Goal: Task Accomplishment & Management: Use online tool/utility

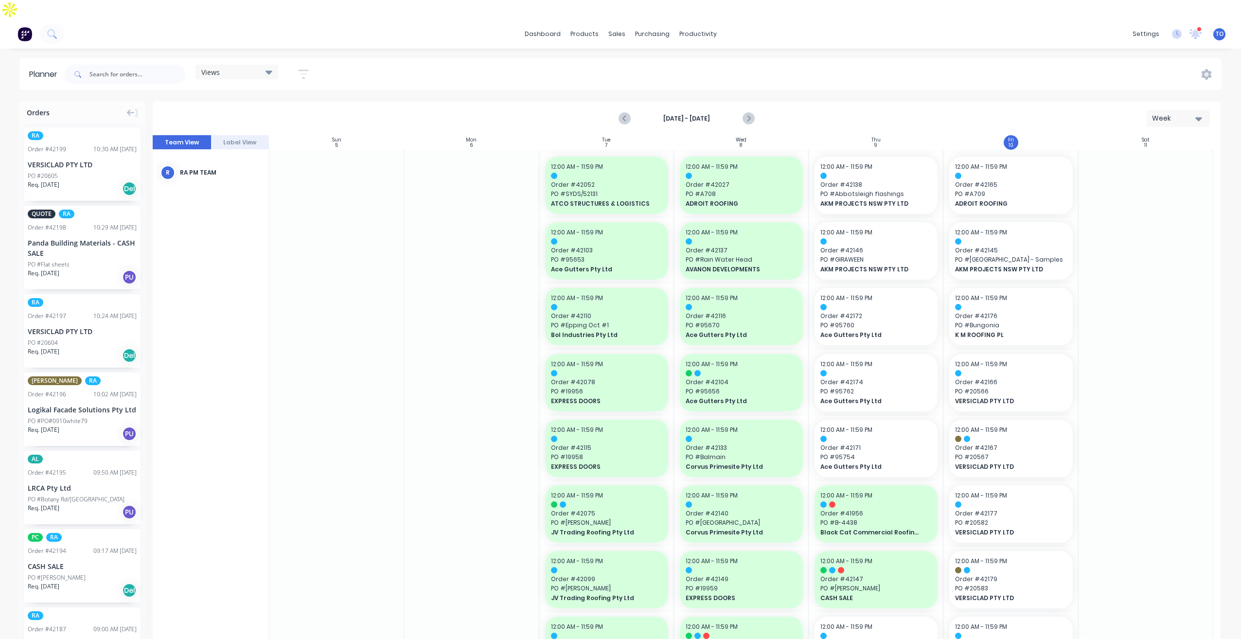
scroll to position [1056, 0]
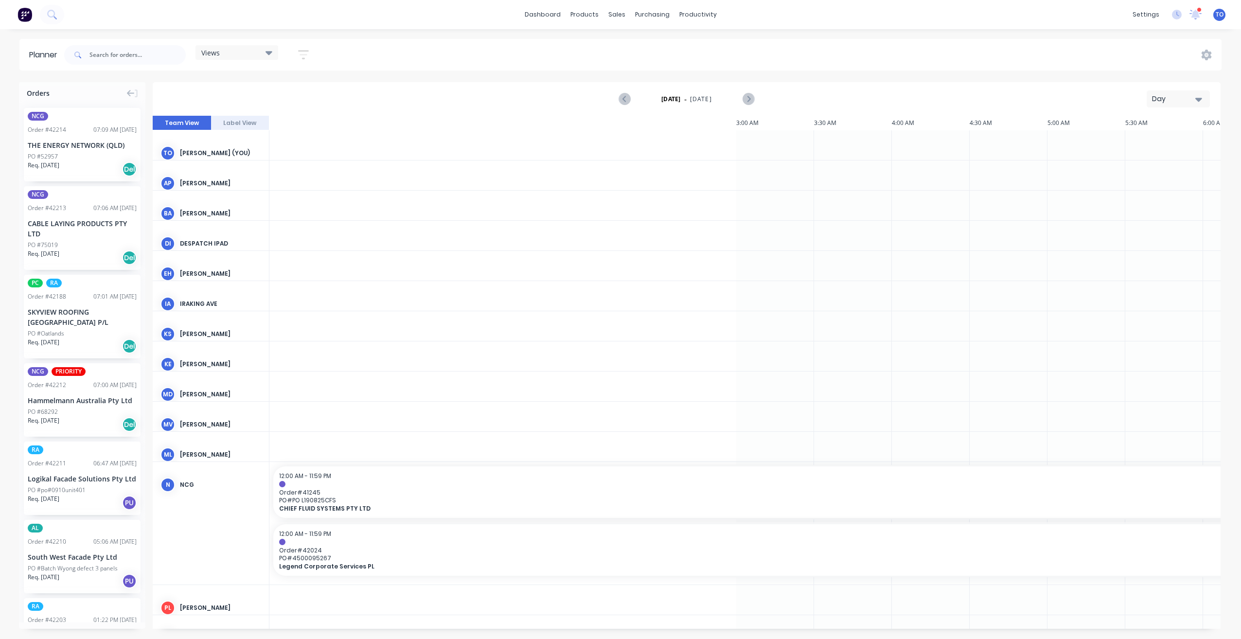
scroll to position [0, 1090]
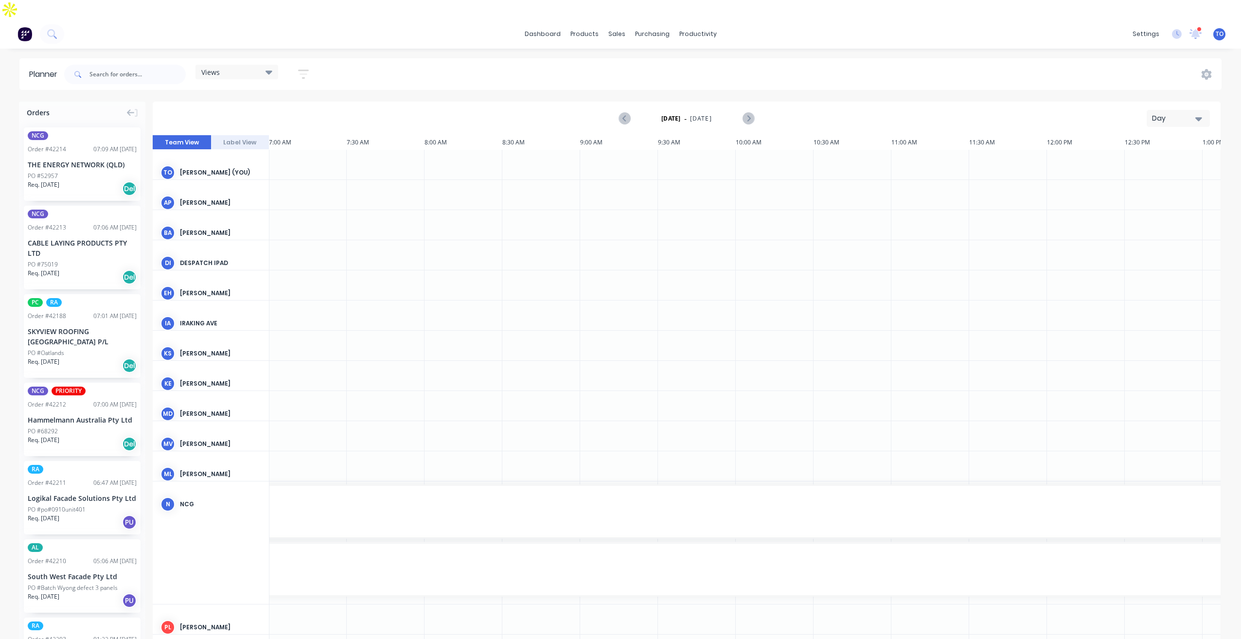
click at [1202, 110] on button "Day" at bounding box center [1178, 118] width 63 height 17
click at [1155, 154] on div "Week" at bounding box center [1161, 163] width 96 height 19
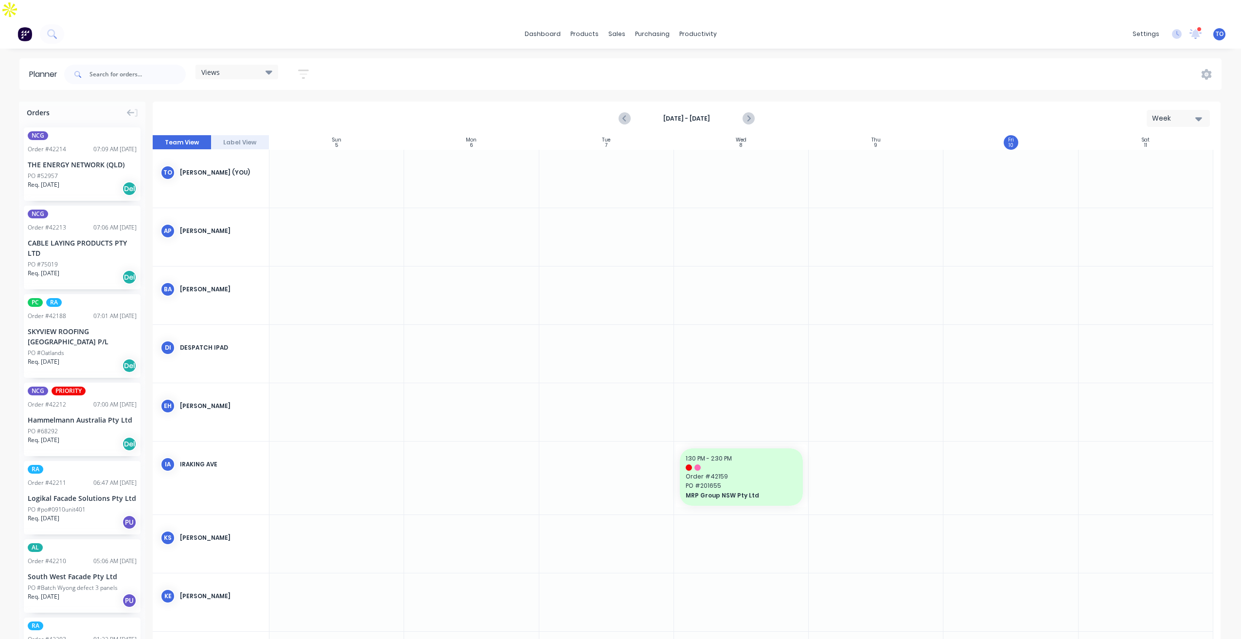
click at [297, 65] on button "button" at bounding box center [303, 74] width 31 height 19
click at [275, 106] on div "Show/Hide users" at bounding box center [252, 111] width 68 height 10
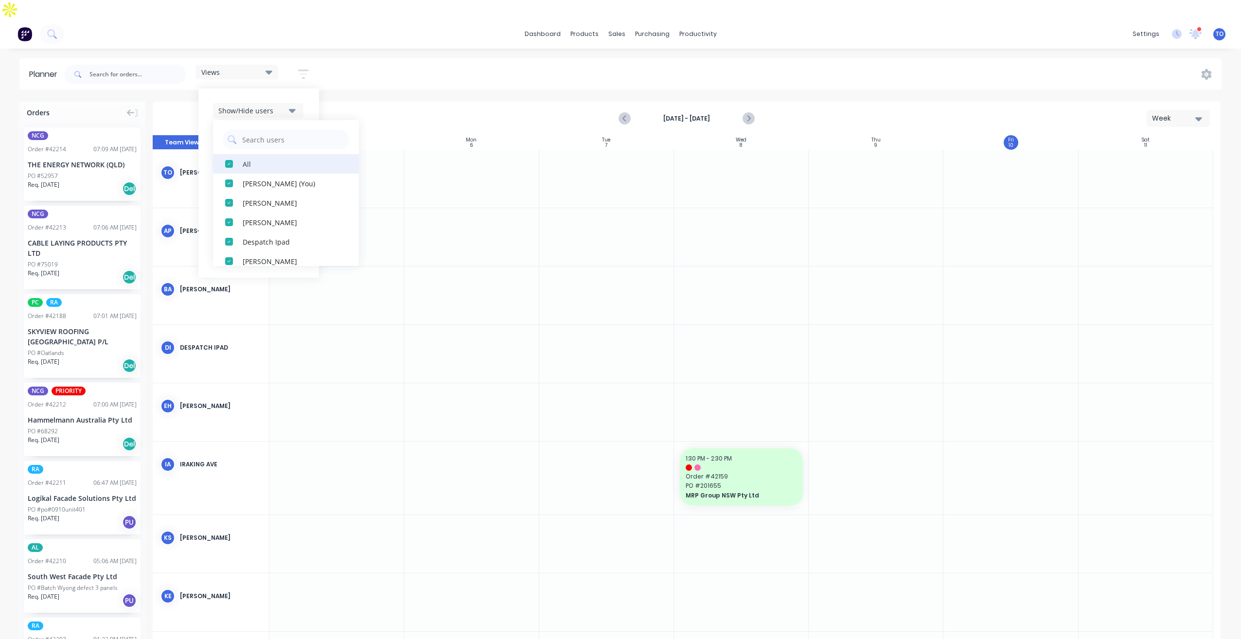
click at [273, 159] on div "All" at bounding box center [291, 164] width 97 height 10
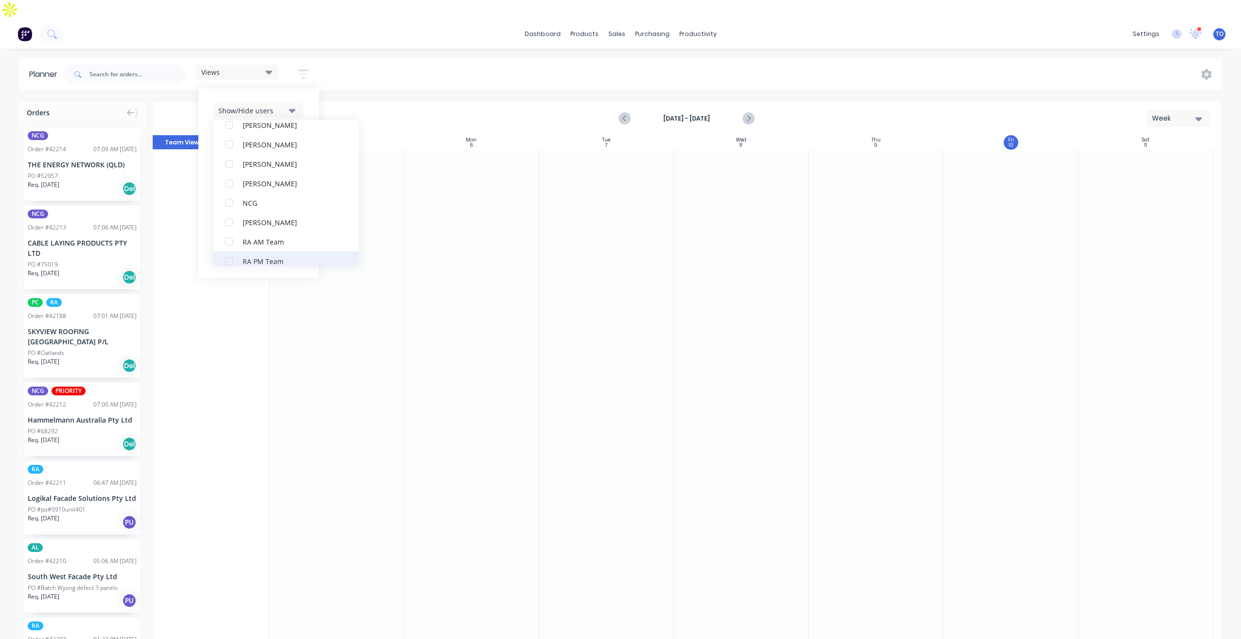
scroll to position [243, 0]
click at [258, 207] on div "RA PM Team" at bounding box center [291, 212] width 97 height 10
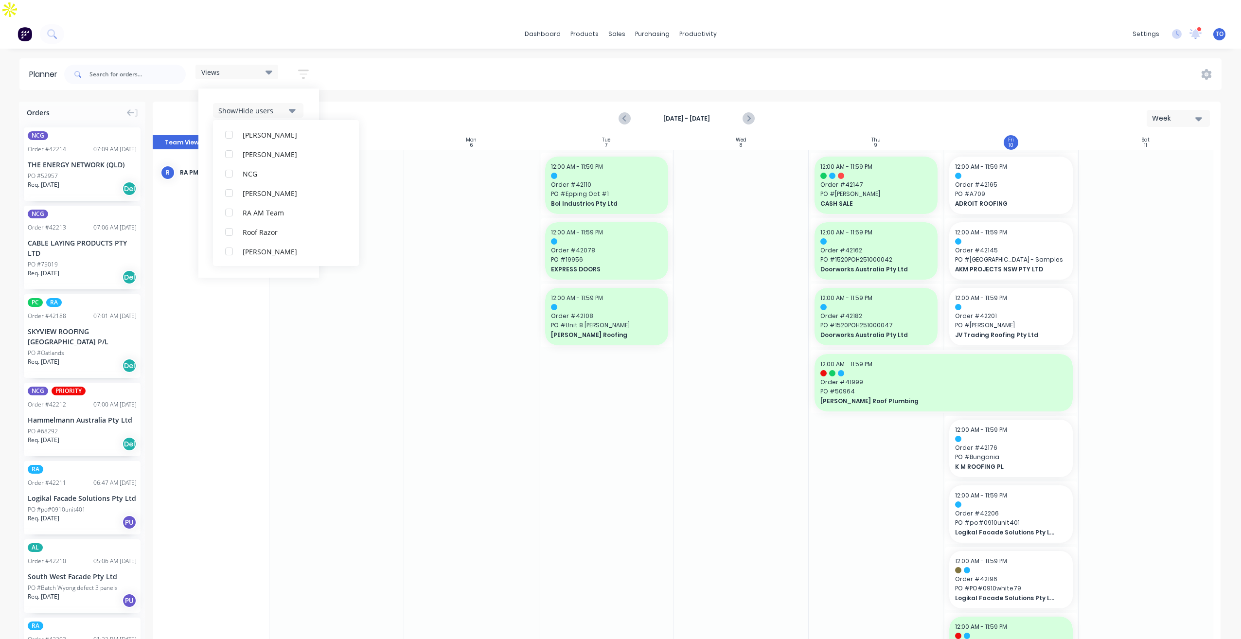
scroll to position [0, 0]
click at [312, 89] on div "Show/Hide users All RA PM Team [PERSON_NAME] (You) [PERSON_NAME] [PERSON_NAME] …" at bounding box center [258, 183] width 121 height 189
click at [285, 135] on div "Show/Hide orders" at bounding box center [252, 140] width 68 height 10
click at [252, 159] on div "All" at bounding box center [291, 164] width 97 height 10
click at [253, 197] on div "Unscheduled" at bounding box center [291, 202] width 97 height 10
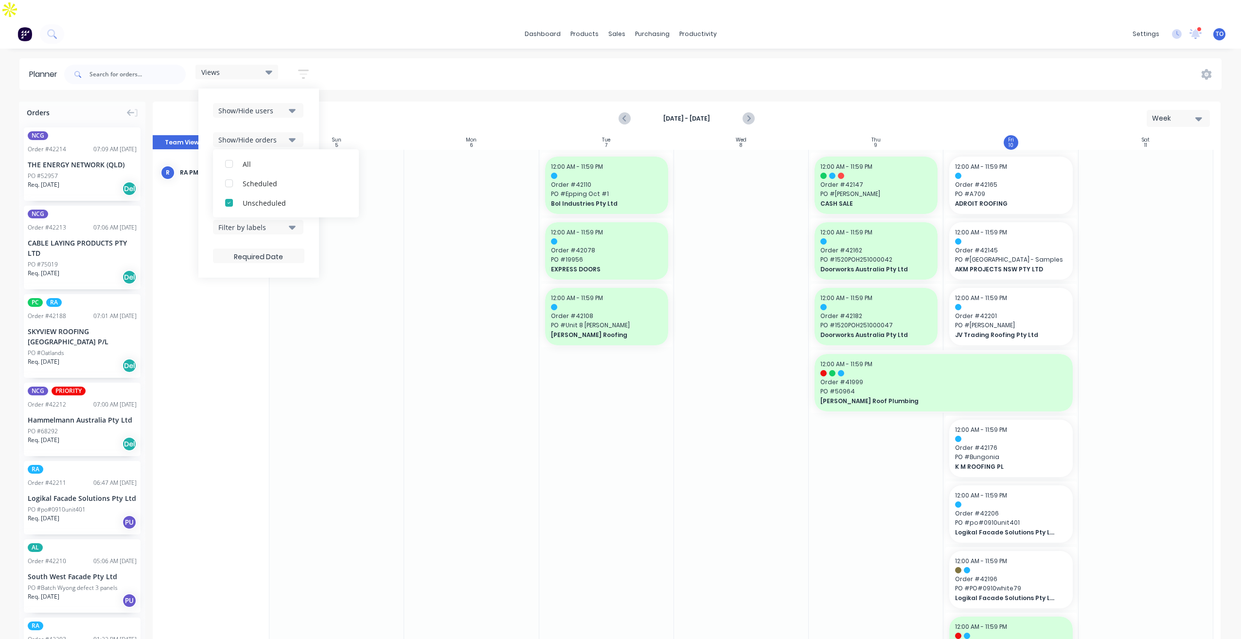
click at [306, 101] on div "Show/Hide users Show/Hide orders All Scheduled Unscheduled Filter by status Fil…" at bounding box center [258, 183] width 121 height 189
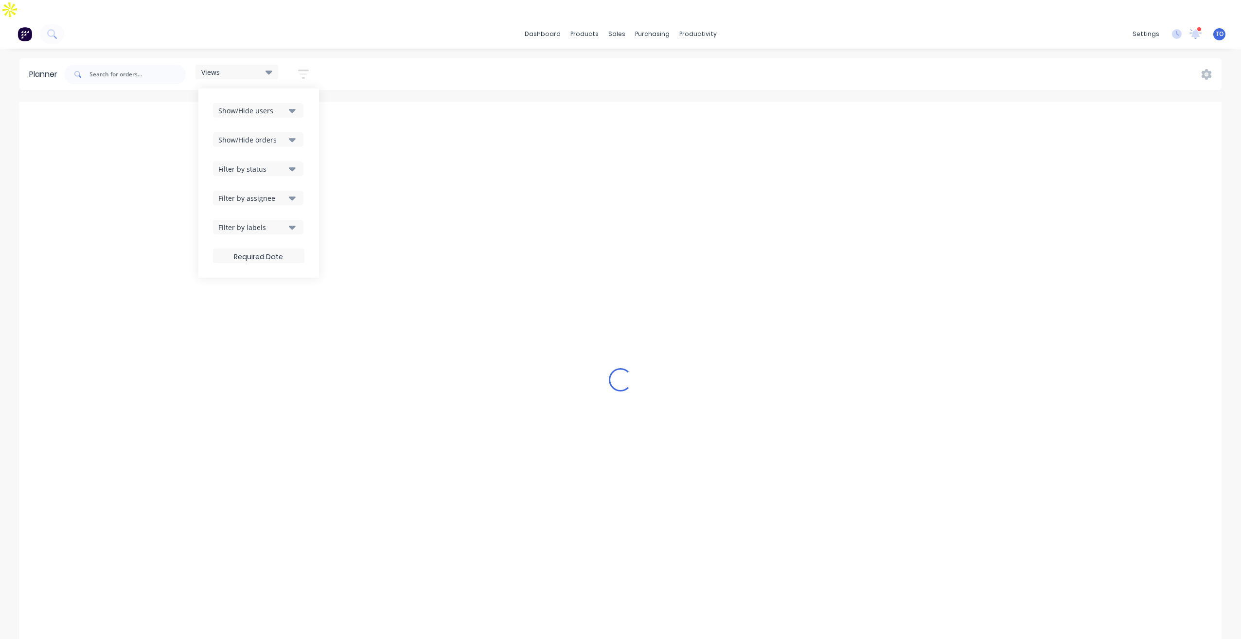
click at [285, 164] on div "Filter by status" at bounding box center [252, 169] width 68 height 10
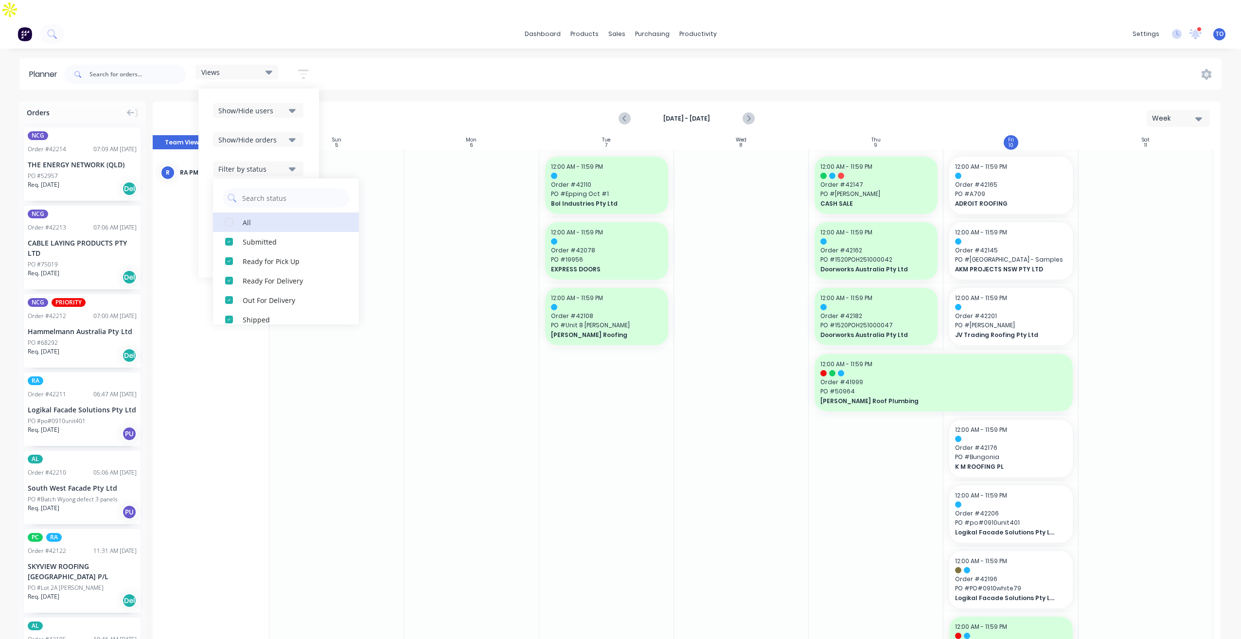
drag, startPoint x: 251, startPoint y: 201, endPoint x: 301, endPoint y: 157, distance: 66.5
click at [251, 217] on div "All" at bounding box center [291, 222] width 97 height 10
click at [310, 127] on div "Show/Hide users Show/Hide orders Filter by status All Draft Quote Archived Deli…" at bounding box center [258, 183] width 121 height 189
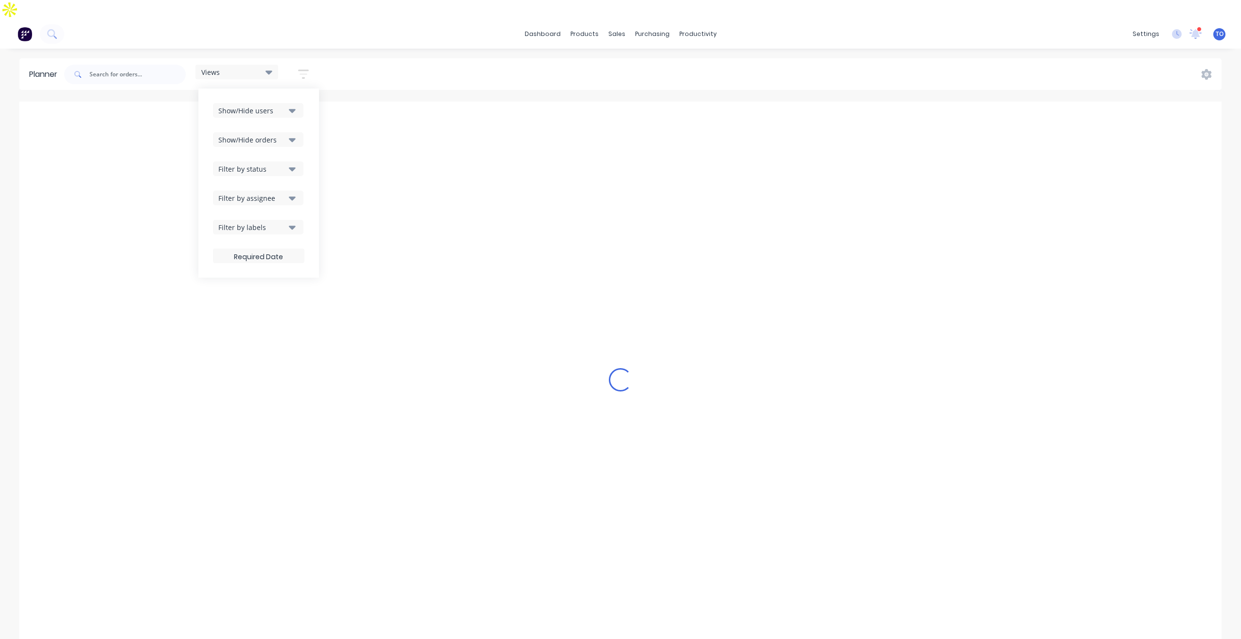
click at [285, 193] on div "Filter by assignee" at bounding box center [252, 198] width 68 height 10
click at [567, 60] on div "Views Save new view None (Default) edit Iraking edit [PERSON_NAME] edit [PERSON…" at bounding box center [641, 74] width 1159 height 29
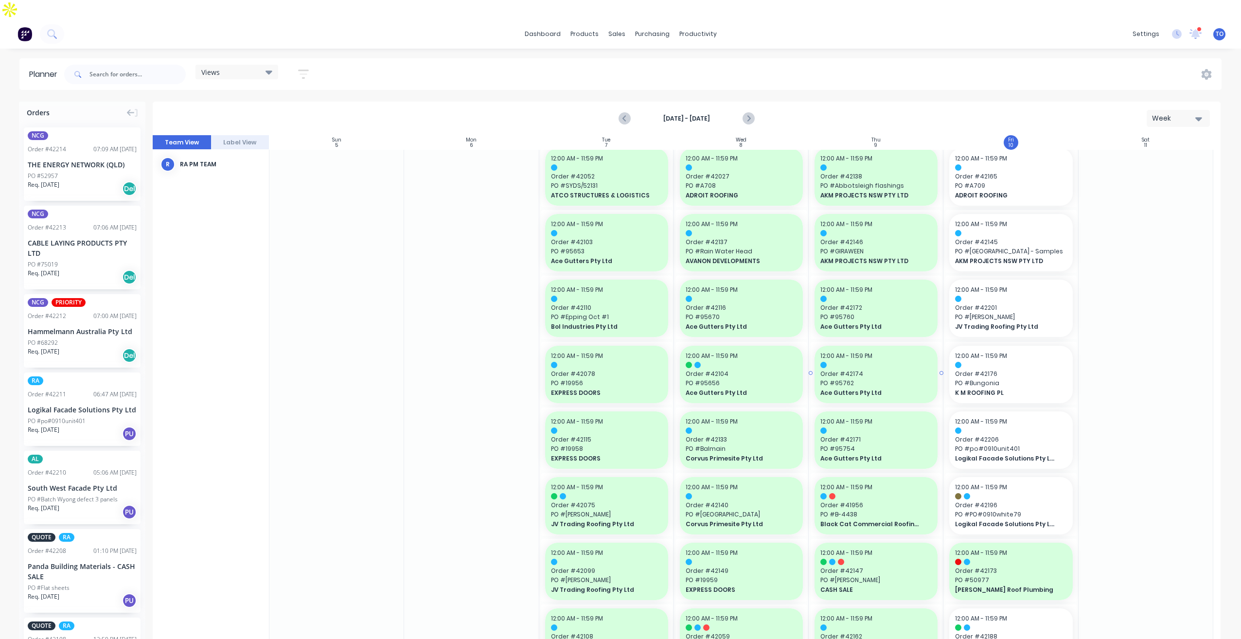
scroll to position [7, 0]
click at [301, 68] on icon "button" at bounding box center [303, 74] width 11 height 12
click at [288, 103] on button "Show/Hide users" at bounding box center [258, 110] width 90 height 15
click at [308, 89] on div "Show/Hide users All RA PM Team [PERSON_NAME] (You) [PERSON_NAME] [PERSON_NAME] …" at bounding box center [258, 183] width 121 height 189
click at [296, 134] on icon "button" at bounding box center [292, 139] width 7 height 11
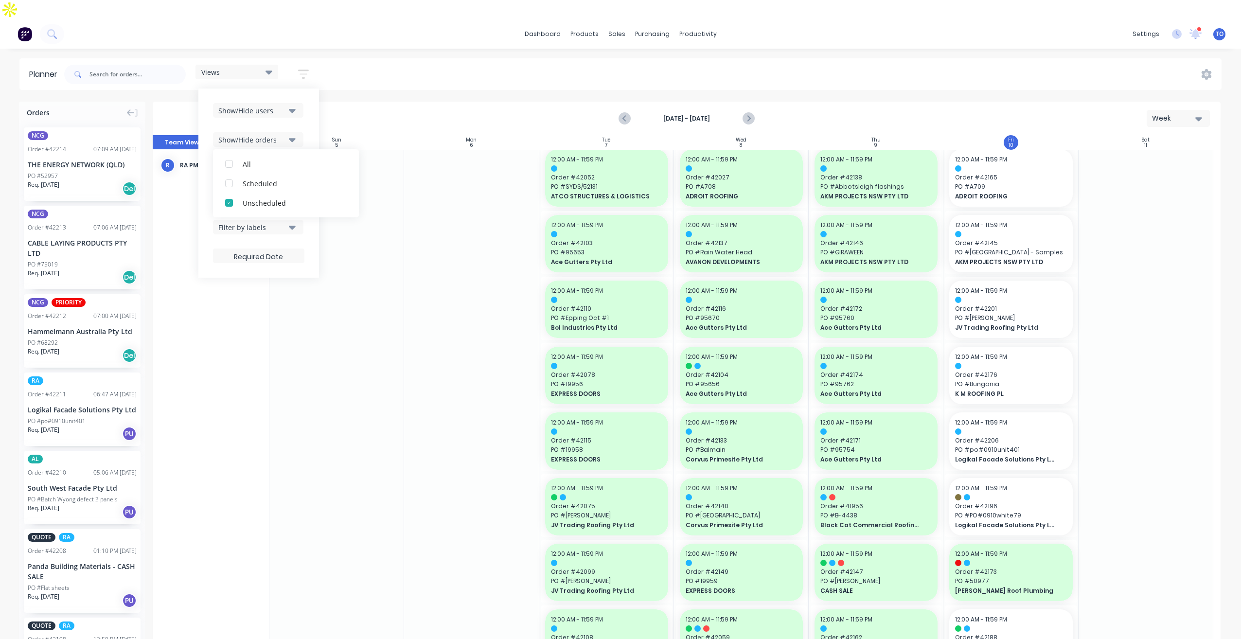
click at [316, 106] on div "Show/Hide users Show/Hide orders All Scheduled Unscheduled Filter by status Fil…" at bounding box center [258, 183] width 121 height 189
click at [286, 164] on div "Filter by status" at bounding box center [252, 169] width 68 height 10
click at [310, 136] on div "Show/Hide users Show/Hide orders Filter by status All Draft Quote Archived Deli…" at bounding box center [258, 183] width 121 height 189
click at [286, 193] on div "Filter by assignee" at bounding box center [252, 198] width 68 height 10
click at [952, 75] on div "Planner Views Save new view None (Default) edit Iraking edit kyle edit Michael'…" at bounding box center [620, 358] width 1241 height 600
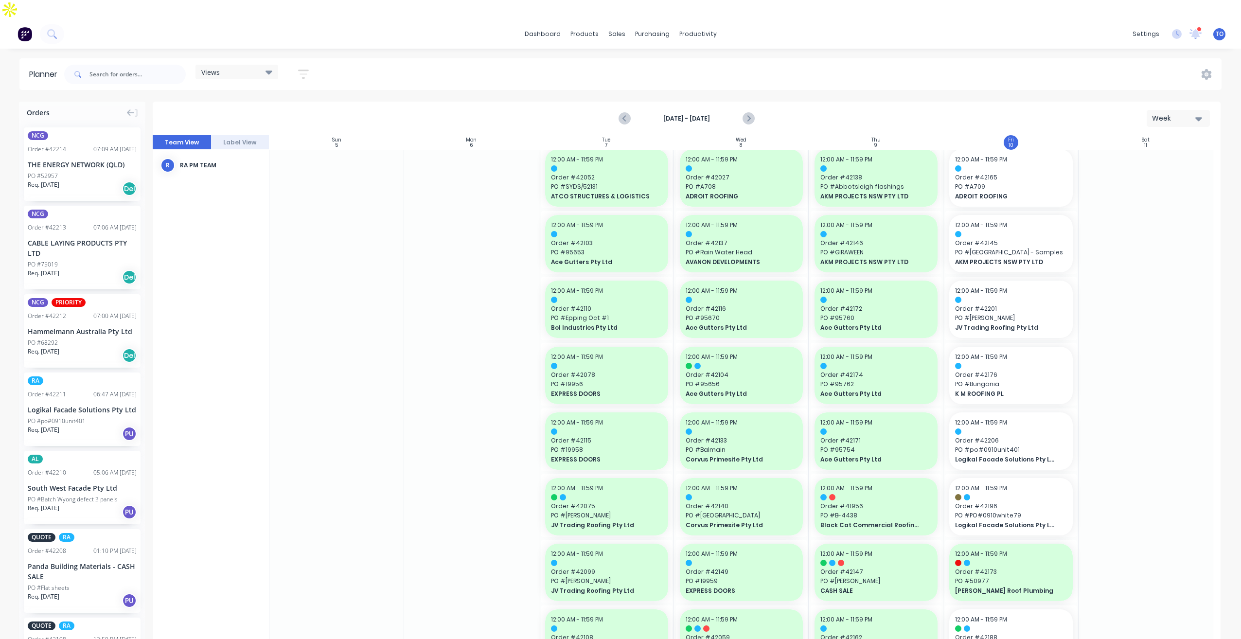
drag, startPoint x: 1183, startPoint y: 387, endPoint x: 934, endPoint y: 457, distance: 259.1
drag, startPoint x: 225, startPoint y: 627, endPoint x: 550, endPoint y: 559, distance: 331.9
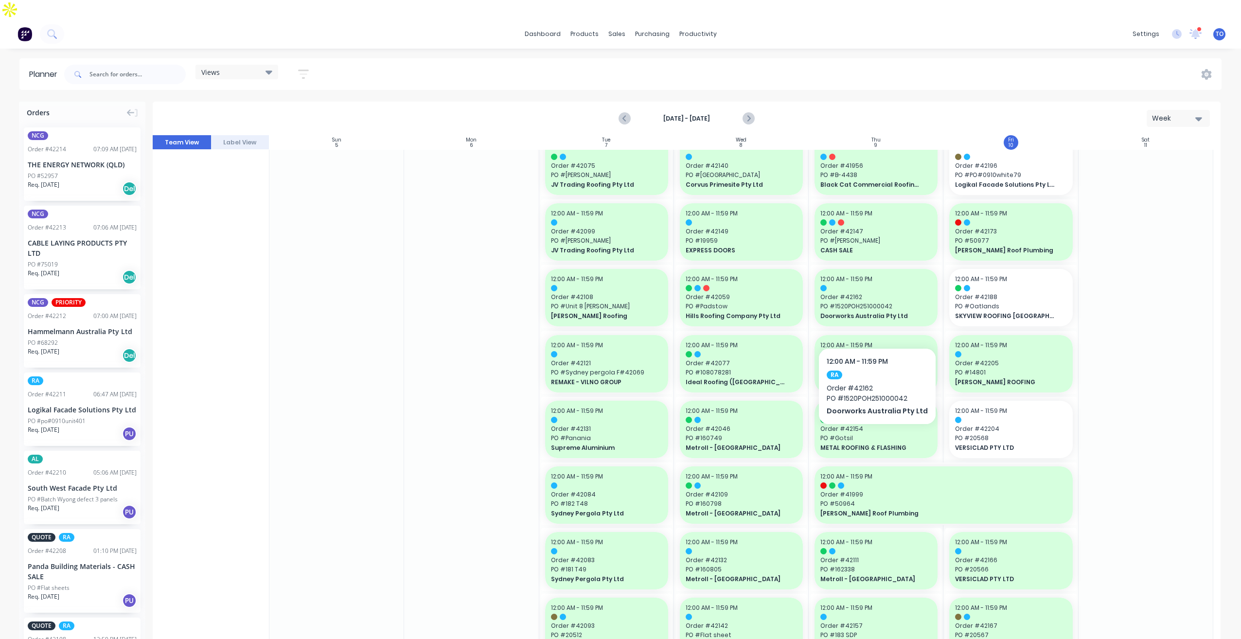
scroll to position [0, 0]
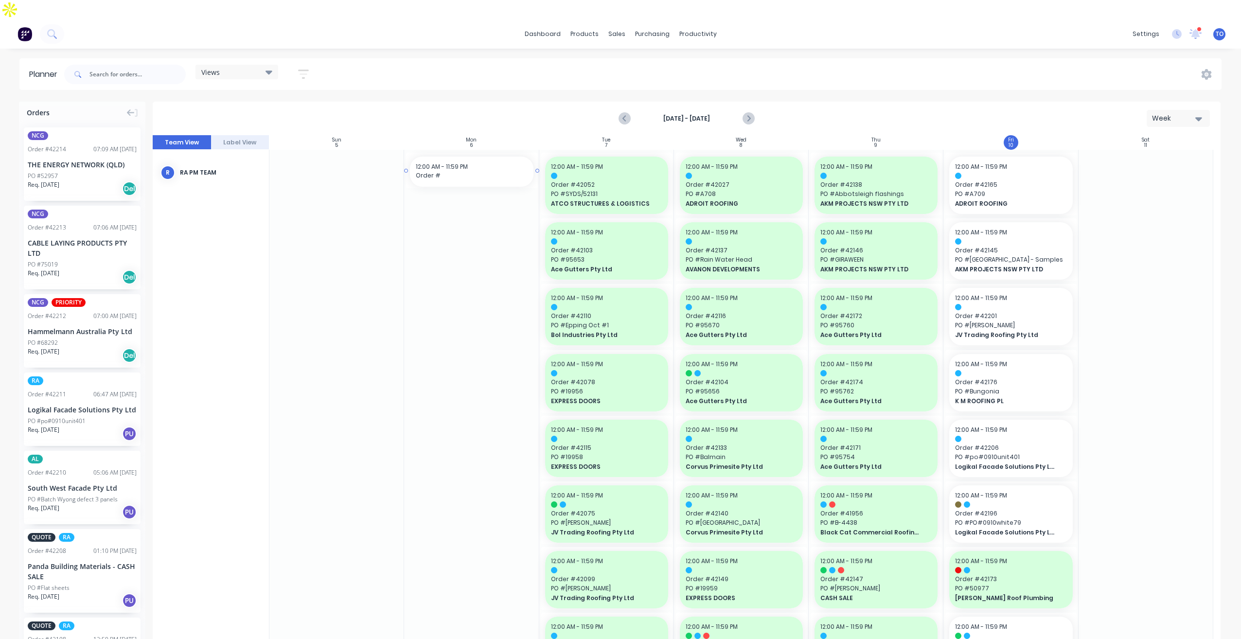
drag, startPoint x: 513, startPoint y: 164, endPoint x: 360, endPoint y: 177, distance: 153.2
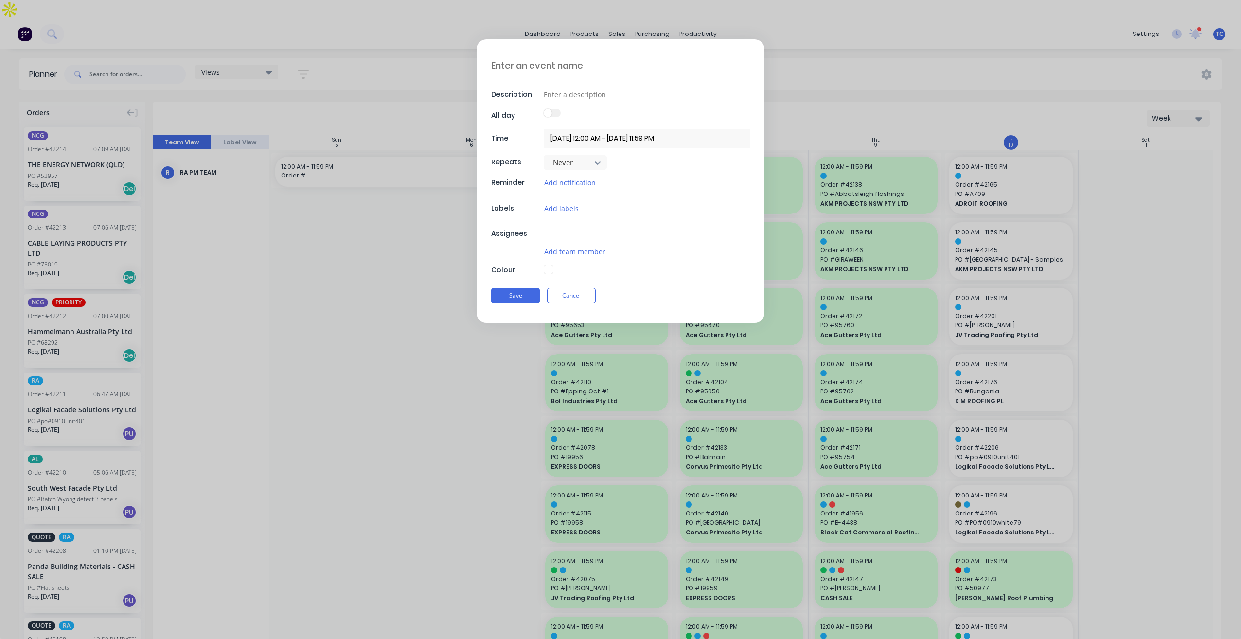
click at [433, 248] on form "Description All day Time 05/10/2025 12:00 AM - 07/10/2025 11:59 PM Repeats Neve…" at bounding box center [620, 181] width 1221 height 284
drag, startPoint x: 567, startPoint y: 297, endPoint x: 162, endPoint y: 0, distance: 501.7
click at [567, 296] on button "Cancel" at bounding box center [571, 300] width 49 height 16
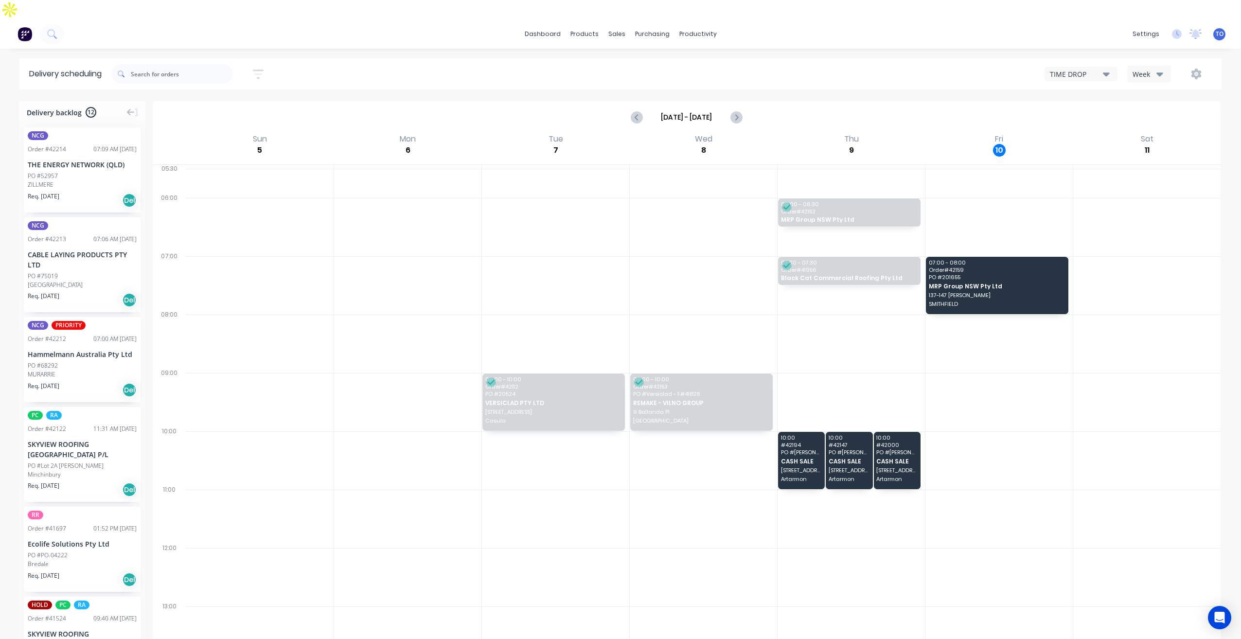
click at [1142, 69] on div "Week" at bounding box center [1147, 74] width 28 height 10
click at [1141, 109] on div "Vehicle" at bounding box center [1176, 118] width 96 height 19
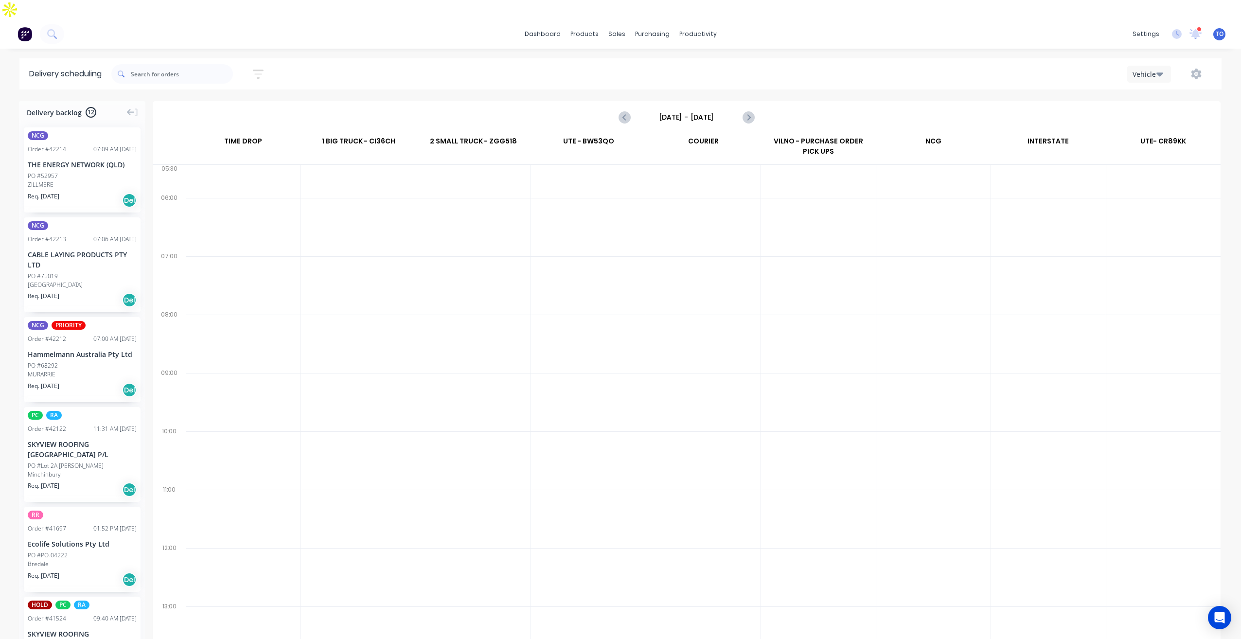
click at [731, 110] on input "Sunday - 05/10/25" at bounding box center [687, 117] width 96 height 15
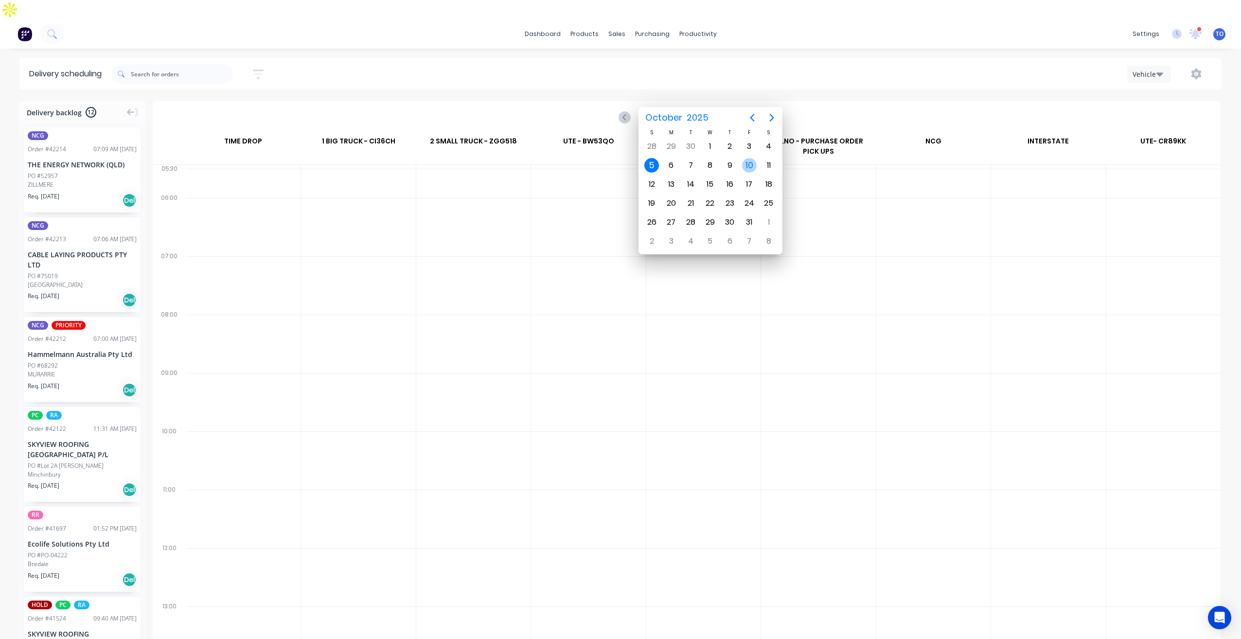
click at [750, 166] on div "10" at bounding box center [749, 165] width 15 height 15
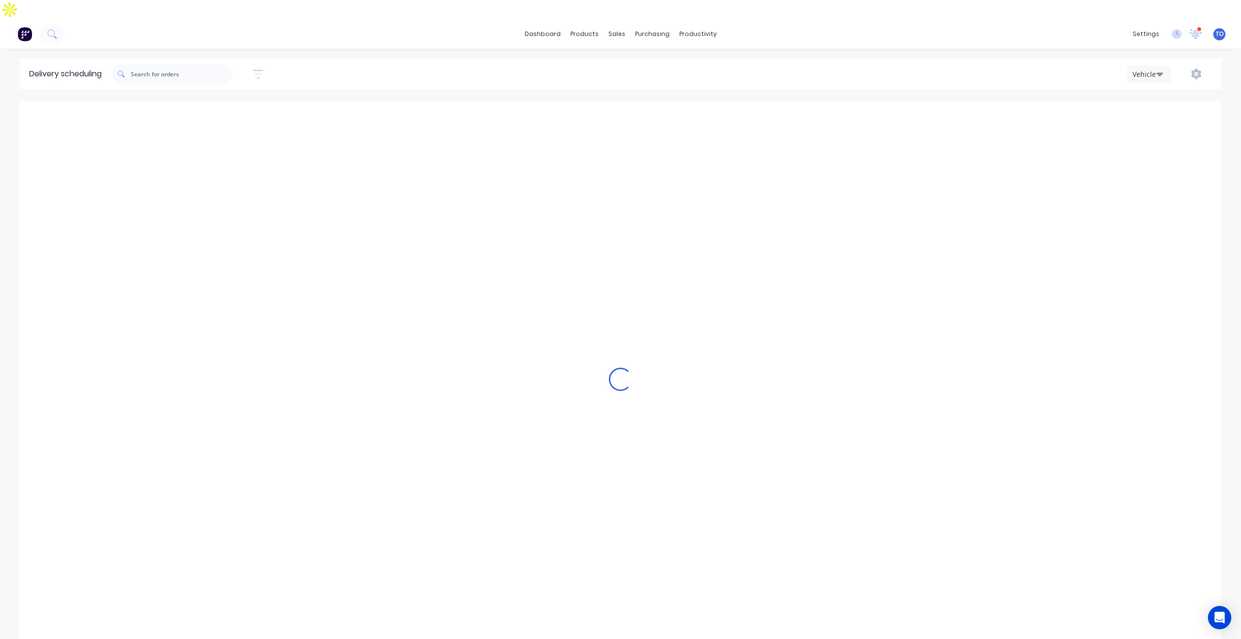
type input "Friday - 10/10/25"
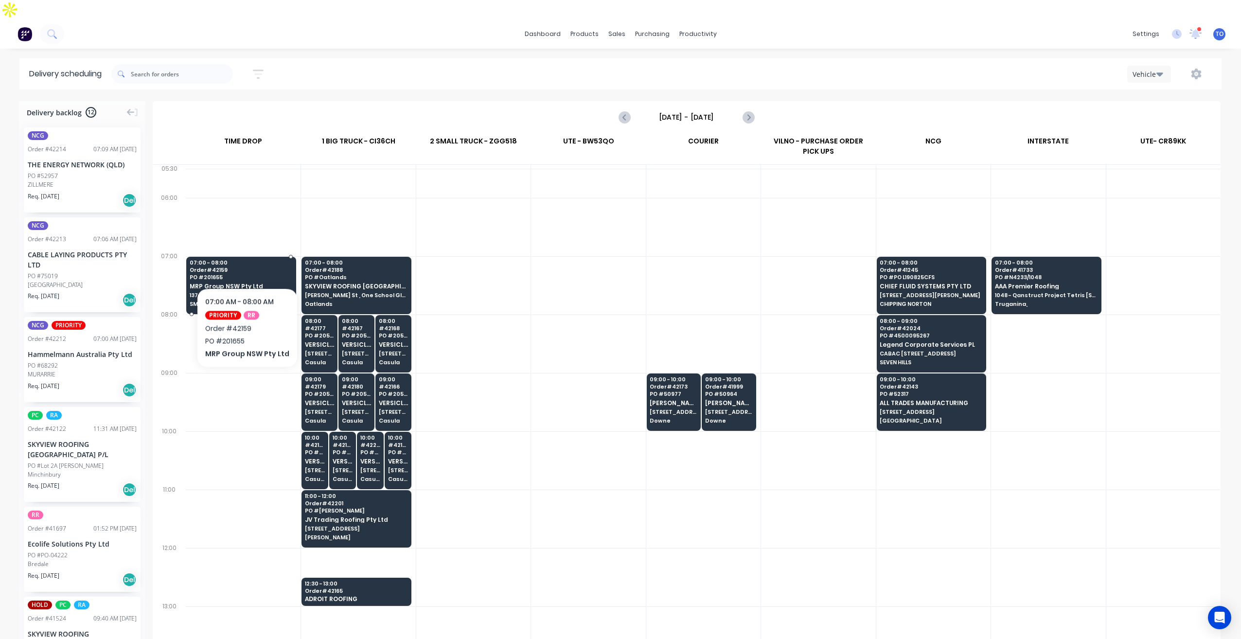
click at [245, 274] on span "PO # 201655" at bounding box center [241, 277] width 103 height 6
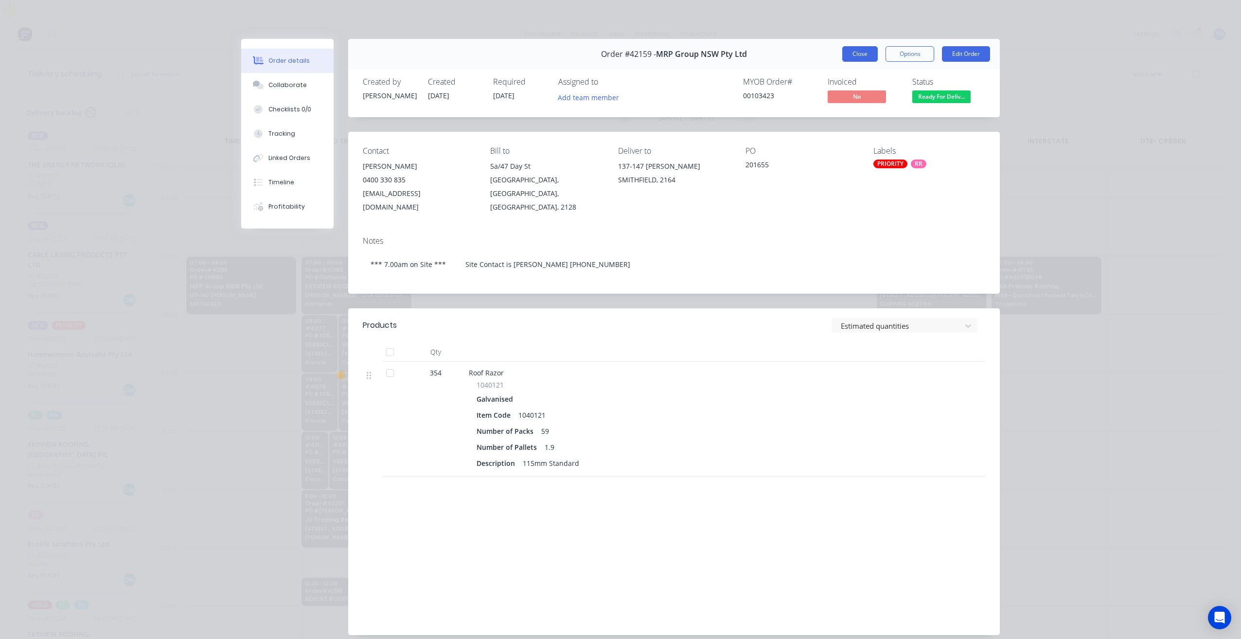
click at [865, 49] on button "Close" at bounding box center [860, 54] width 36 height 16
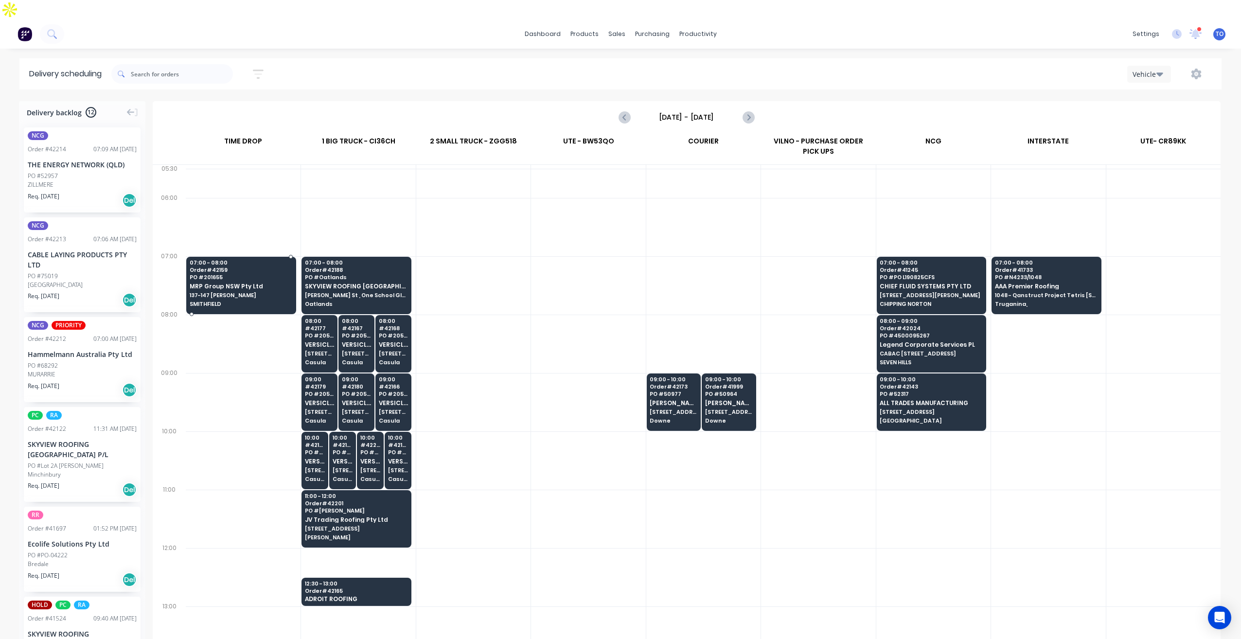
click at [265, 271] on div "07:00 - 08:00 Order # 42159 PO # 201655 MRP Group NSW Pty Ltd 137-147 McCredie …" at bounding box center [241, 284] width 109 height 54
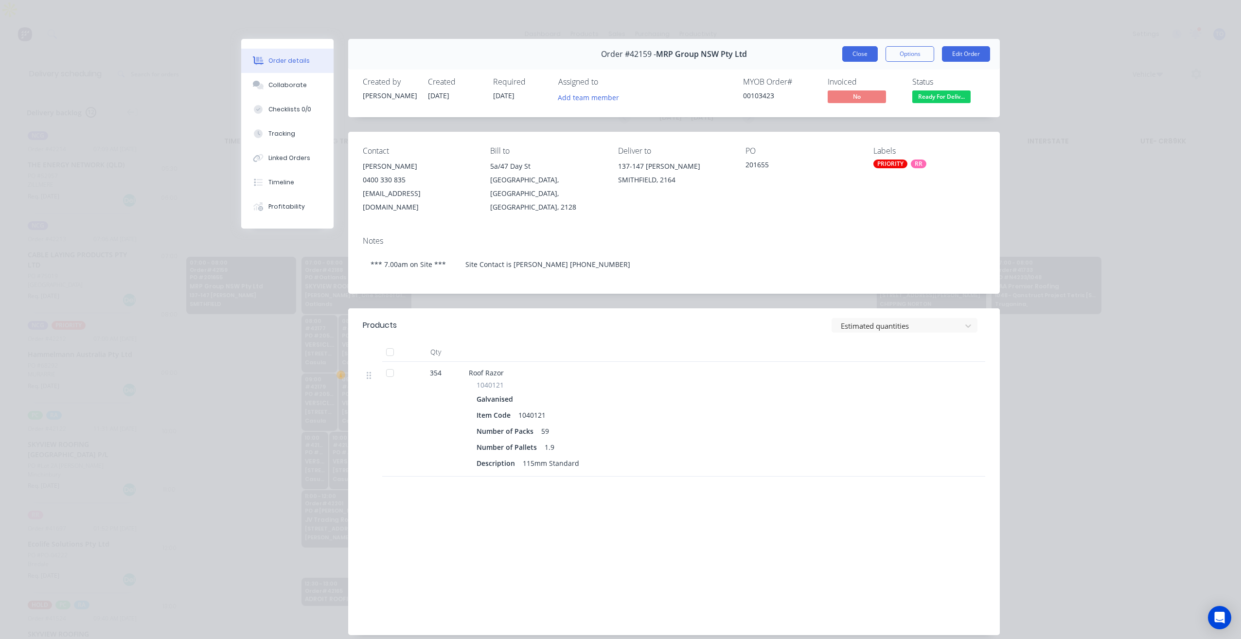
click at [854, 53] on button "Close" at bounding box center [860, 54] width 36 height 16
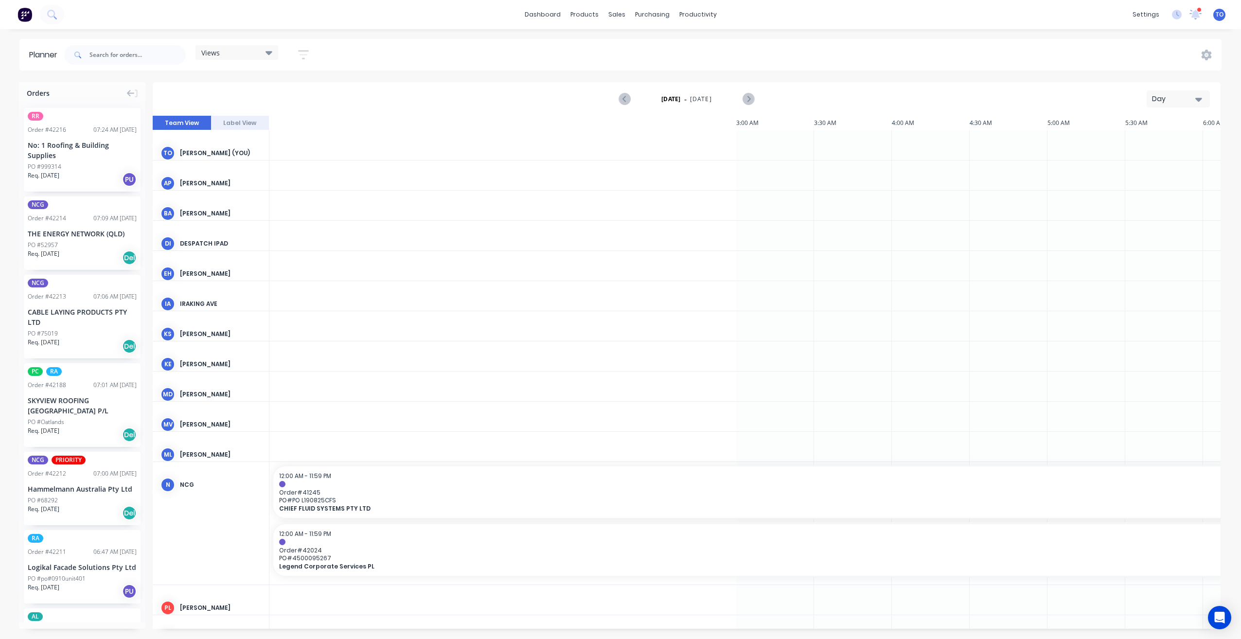
scroll to position [0, 1090]
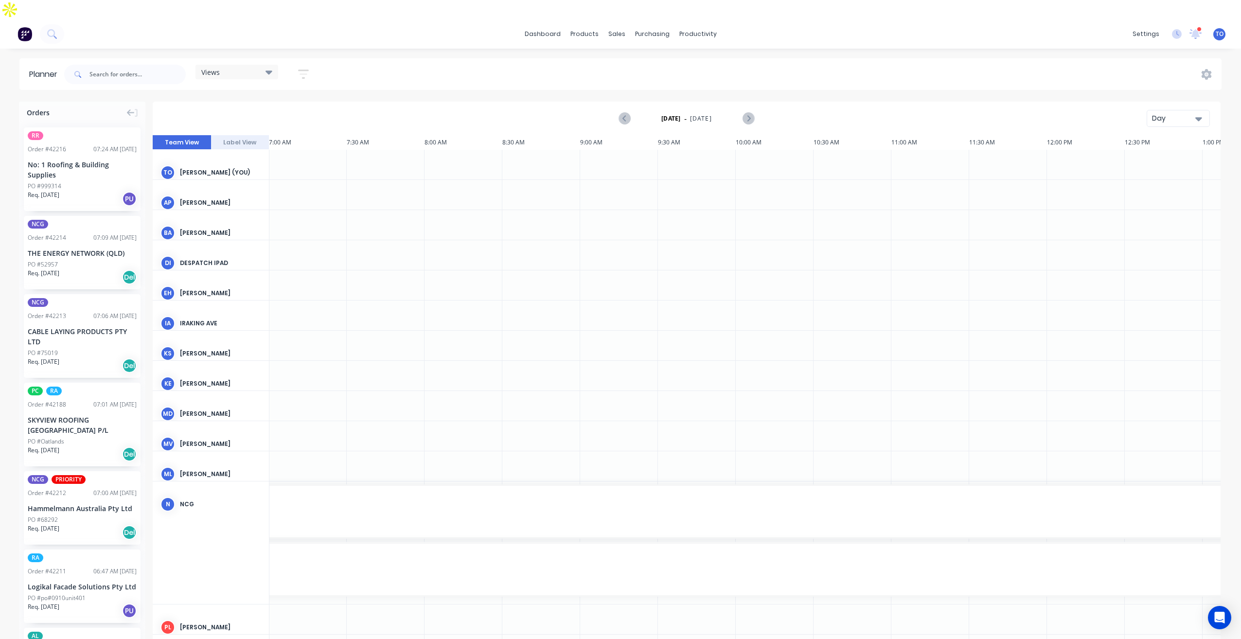
click at [1183, 113] on div "Day" at bounding box center [1174, 118] width 45 height 10
click at [1138, 154] on div "Week" at bounding box center [1161, 163] width 96 height 19
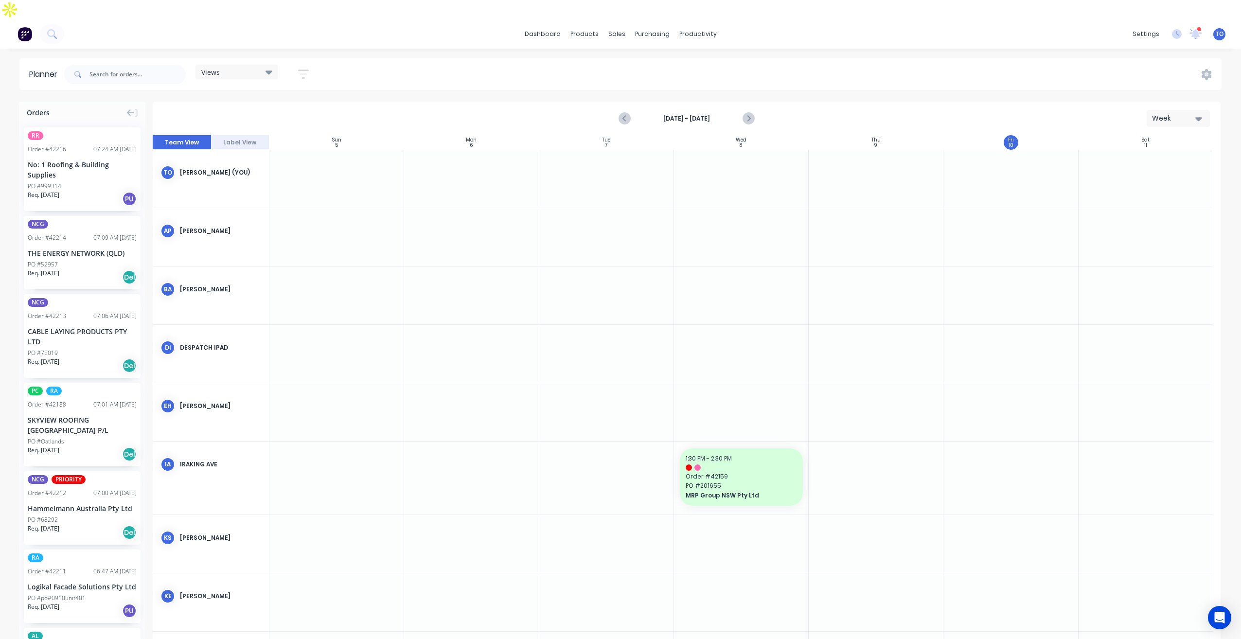
click at [301, 68] on icon "button" at bounding box center [303, 74] width 11 height 12
click at [283, 106] on div "Show/Hide users" at bounding box center [252, 111] width 68 height 10
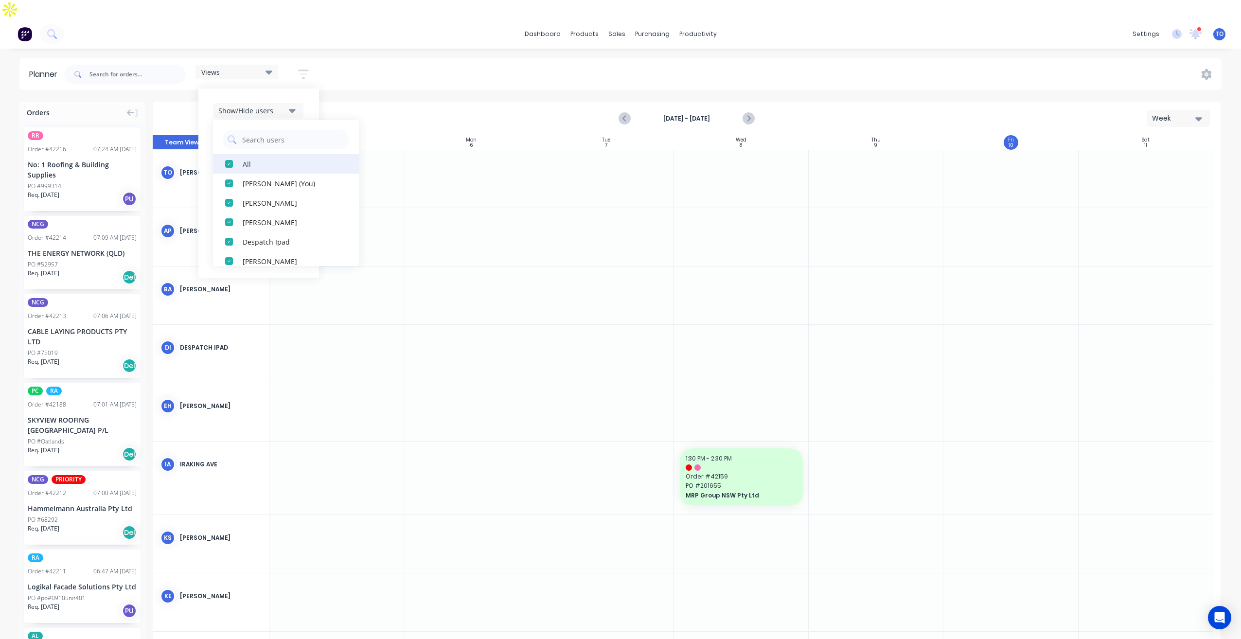
click at [256, 159] on div "All" at bounding box center [291, 164] width 97 height 10
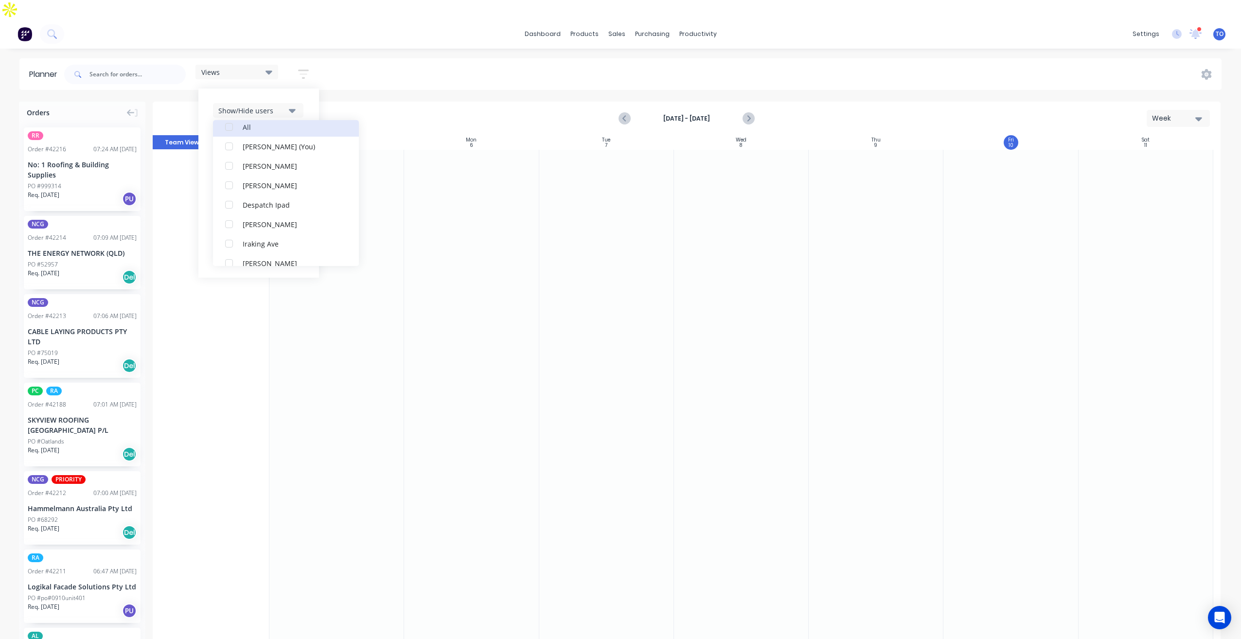
scroll to position [195, 0]
click at [249, 256] on div "RA PM Team" at bounding box center [291, 261] width 97 height 10
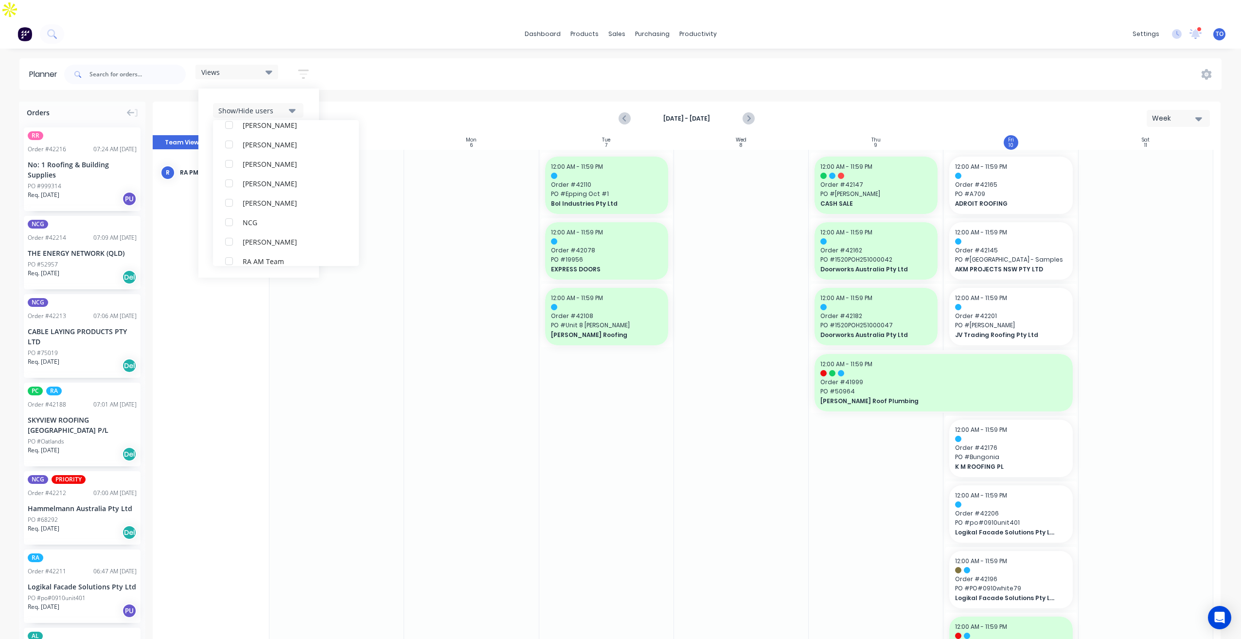
scroll to position [0, 0]
click at [314, 89] on div "Show/Hide users All RA PM Team [PERSON_NAME] (You) [PERSON_NAME] [PERSON_NAME] …" at bounding box center [258, 183] width 121 height 189
click at [296, 132] on button "Show/Hide orders" at bounding box center [258, 139] width 90 height 15
click at [258, 159] on div "All" at bounding box center [291, 164] width 97 height 10
click at [257, 197] on div "Unscheduled" at bounding box center [291, 202] width 97 height 10
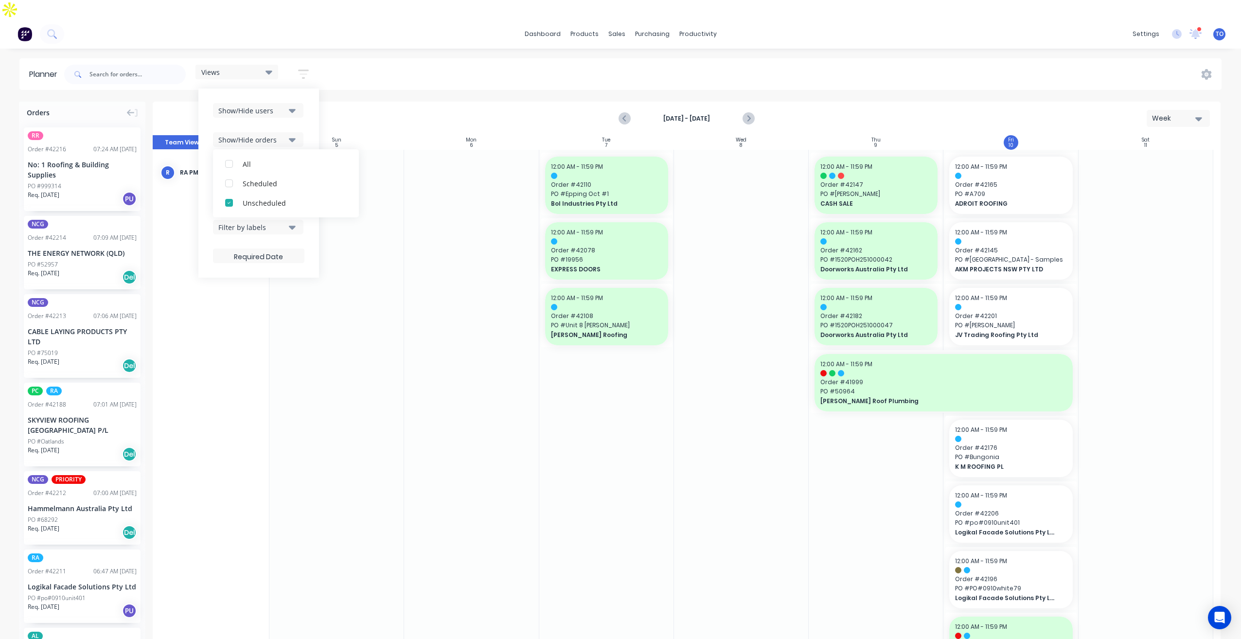
click at [307, 113] on div "Show/Hide users Show/Hide orders All Scheduled Unscheduled Filter by status Fil…" at bounding box center [258, 183] width 121 height 189
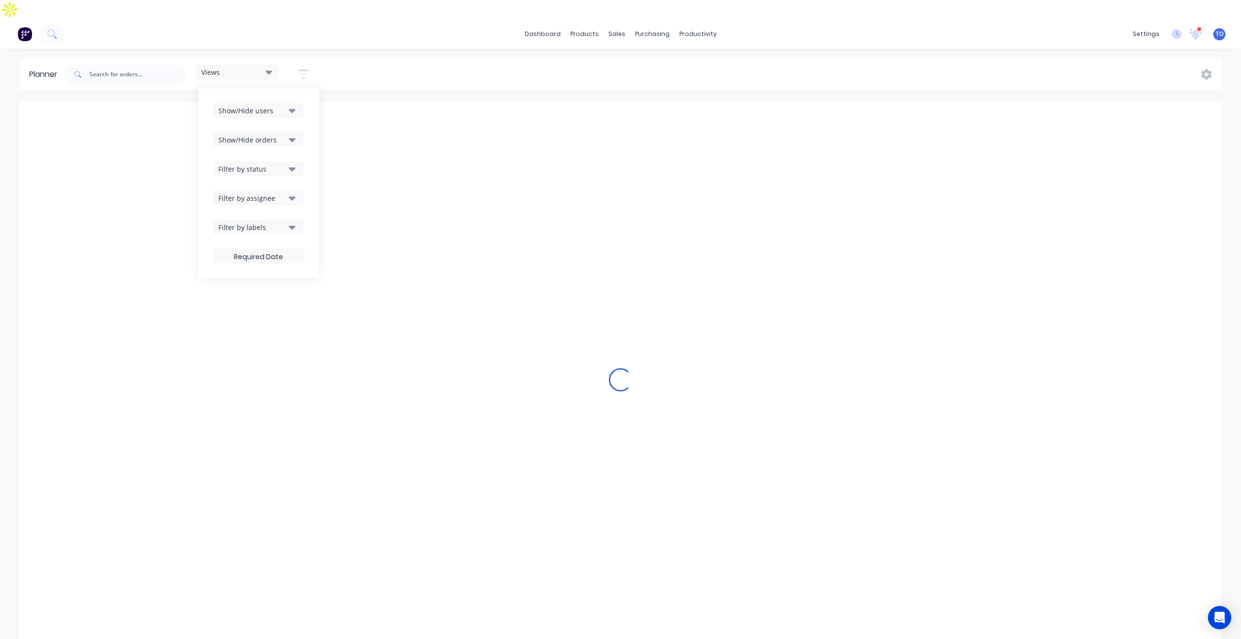
click at [283, 164] on div "Filter by status" at bounding box center [252, 169] width 68 height 10
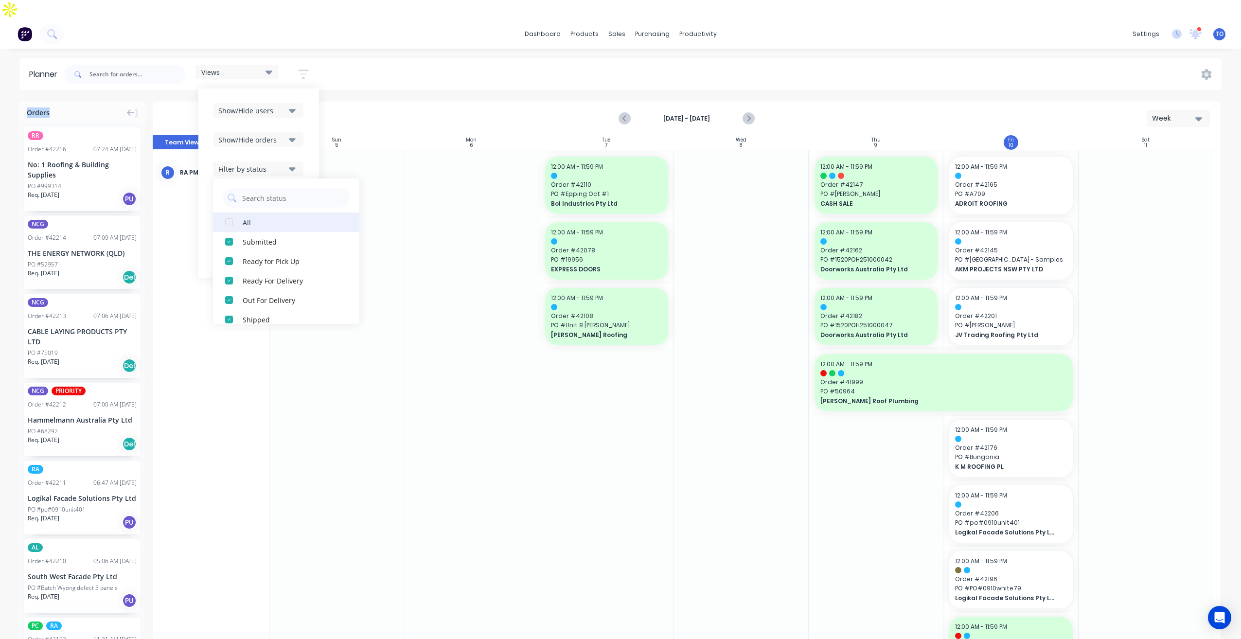
click at [256, 217] on div "All" at bounding box center [291, 222] width 97 height 10
drag, startPoint x: 307, startPoint y: 126, endPoint x: 291, endPoint y: 178, distance: 53.7
click at [307, 129] on div "Show/Hide users Show/Hide orders Filter by status All Draft Quote Archived Deli…" at bounding box center [258, 183] width 121 height 189
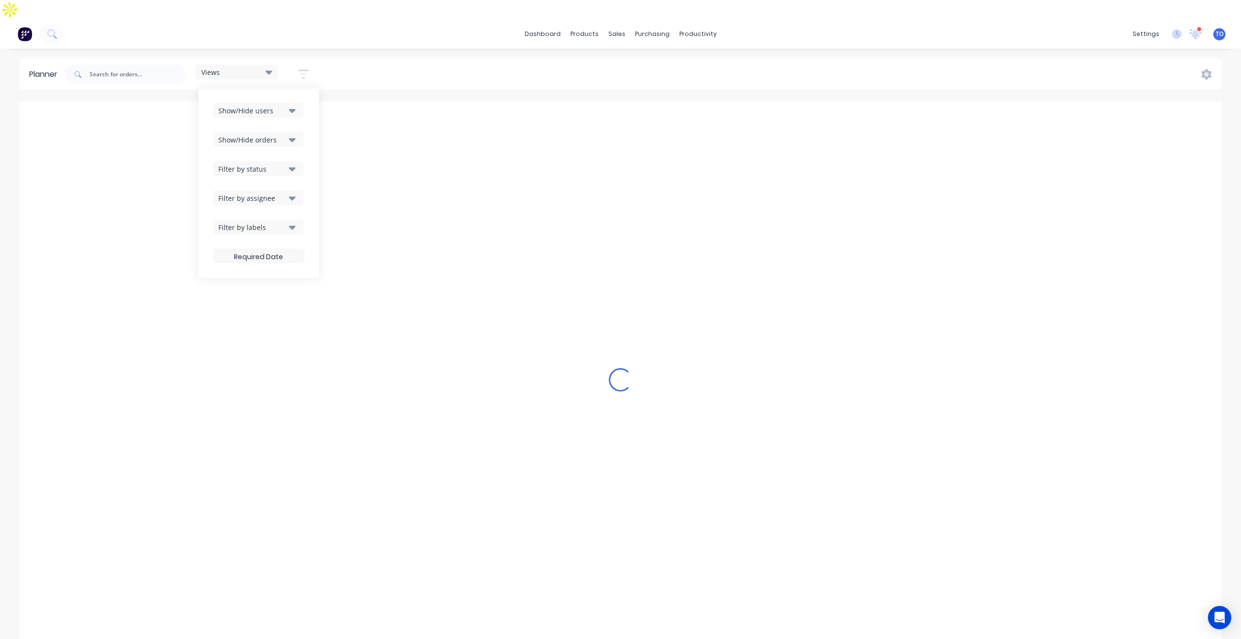
click at [290, 196] on icon "button" at bounding box center [292, 198] width 7 height 4
click at [507, 60] on div "Views Save new view None (Default) edit Iraking edit [PERSON_NAME] edit [PERSON…" at bounding box center [641, 74] width 1159 height 29
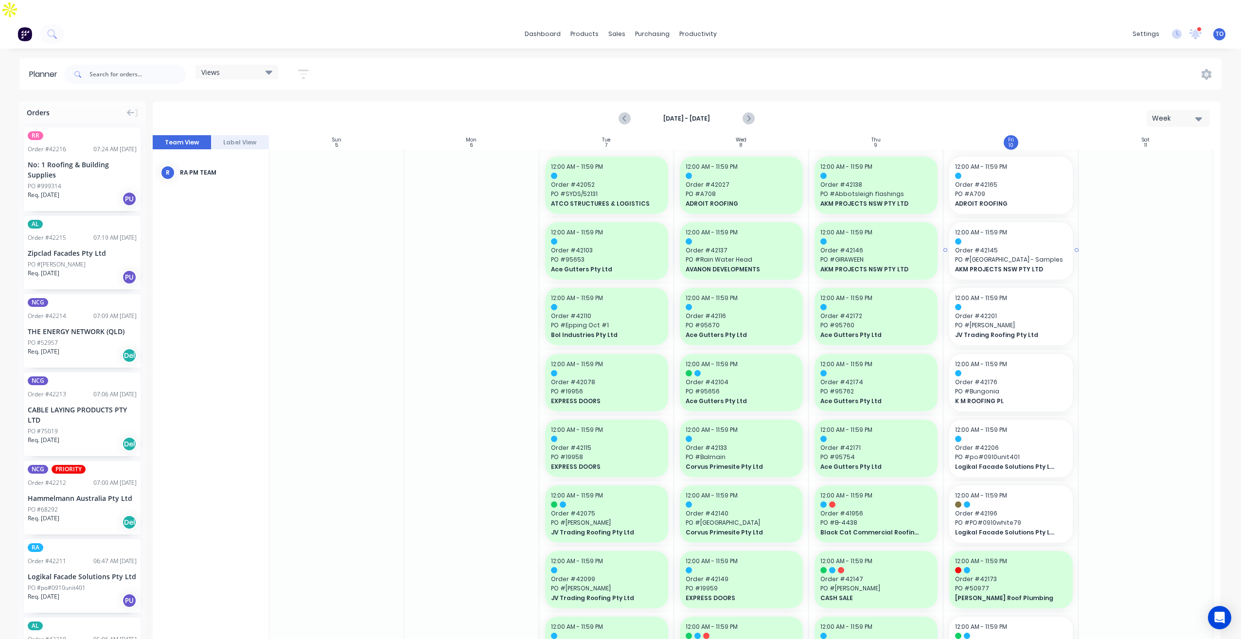
click at [1009, 199] on span "ADROIT ROOFING" at bounding box center [1005, 203] width 100 height 9
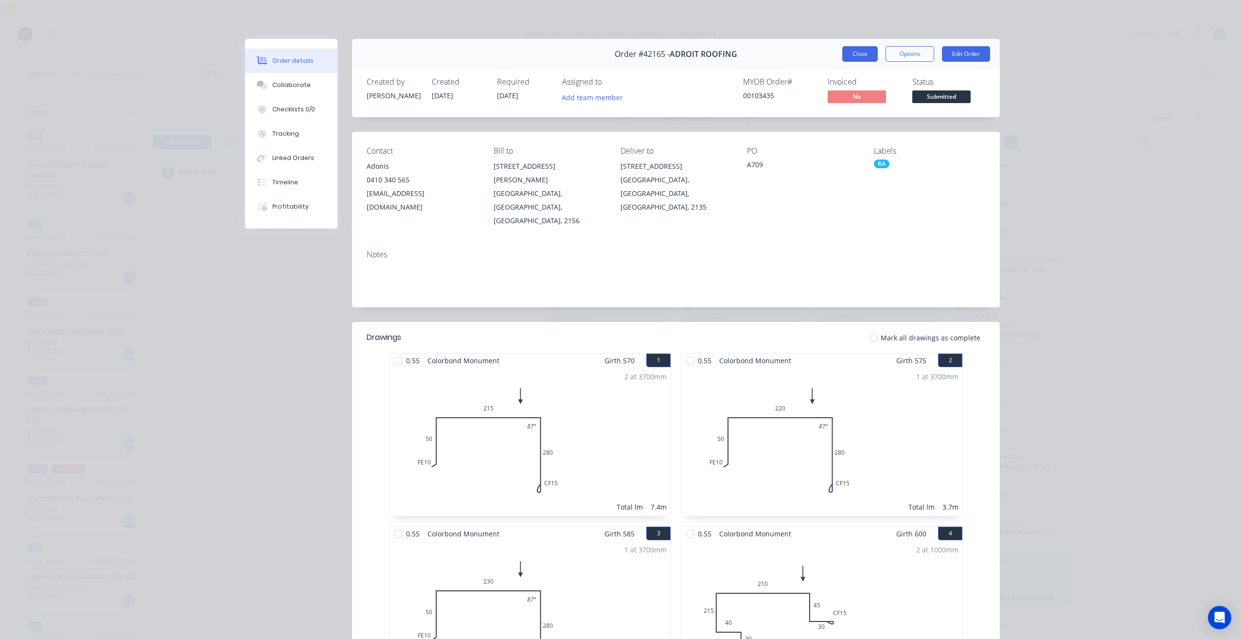
click at [847, 47] on button "Close" at bounding box center [860, 54] width 36 height 16
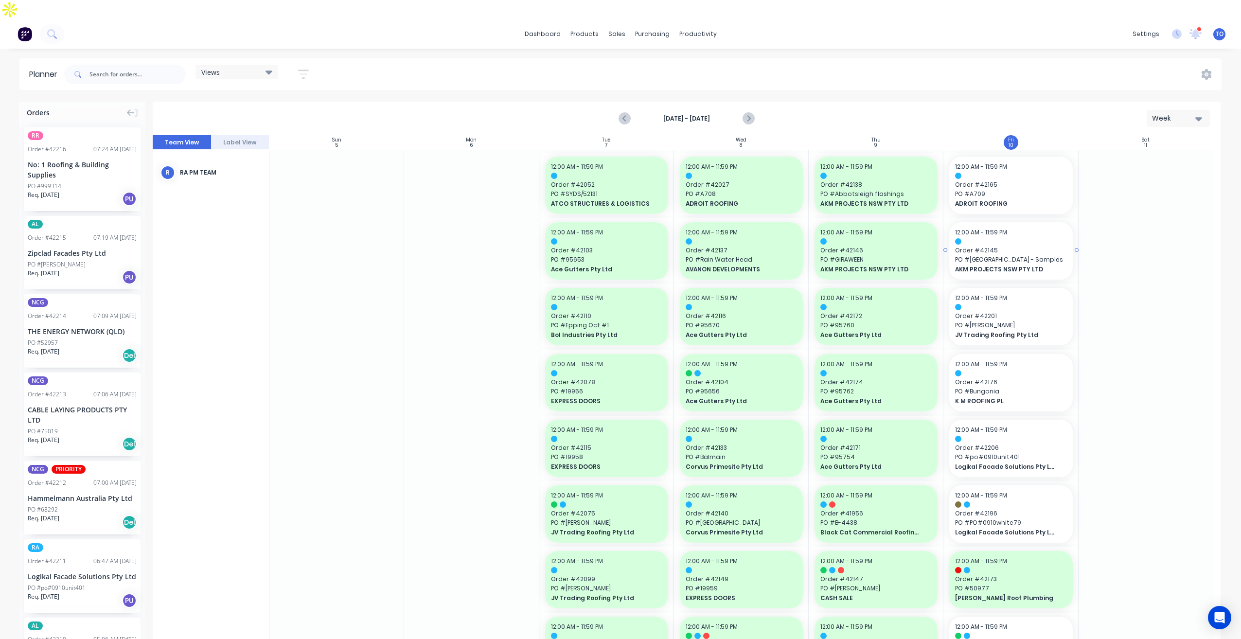
click at [1015, 189] on div "12:00 AM - 11:59 PM Order # 42165 PO # A709 ADROIT ROOFING" at bounding box center [1010, 185] width 123 height 57
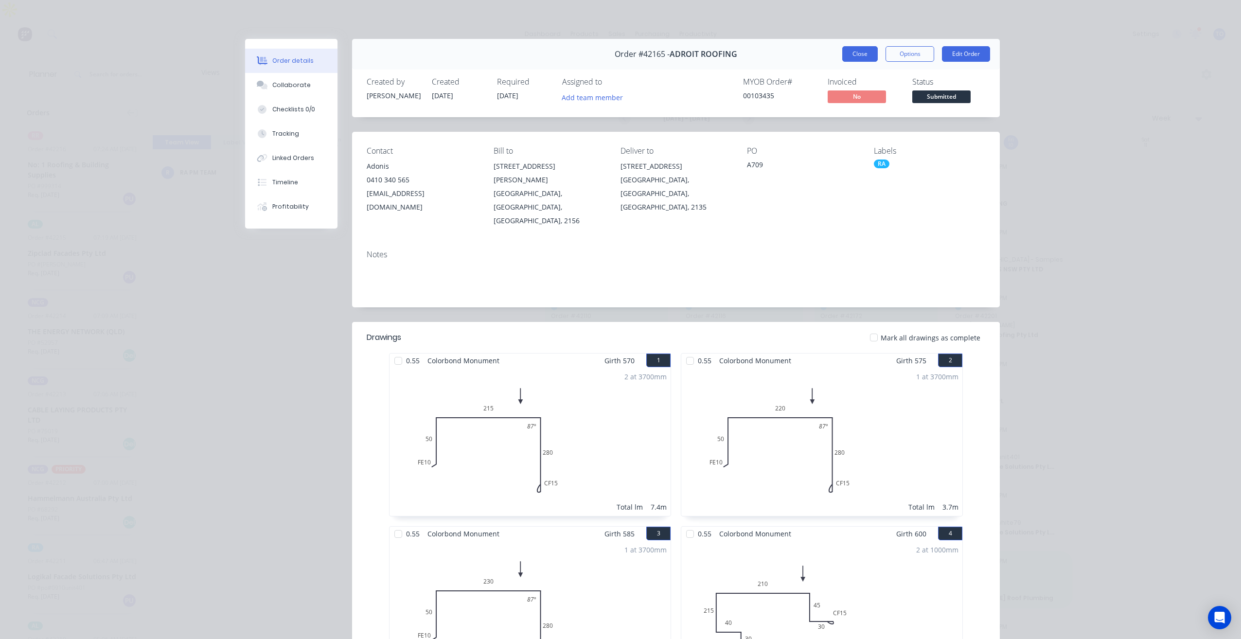
click at [852, 55] on button "Close" at bounding box center [860, 54] width 36 height 16
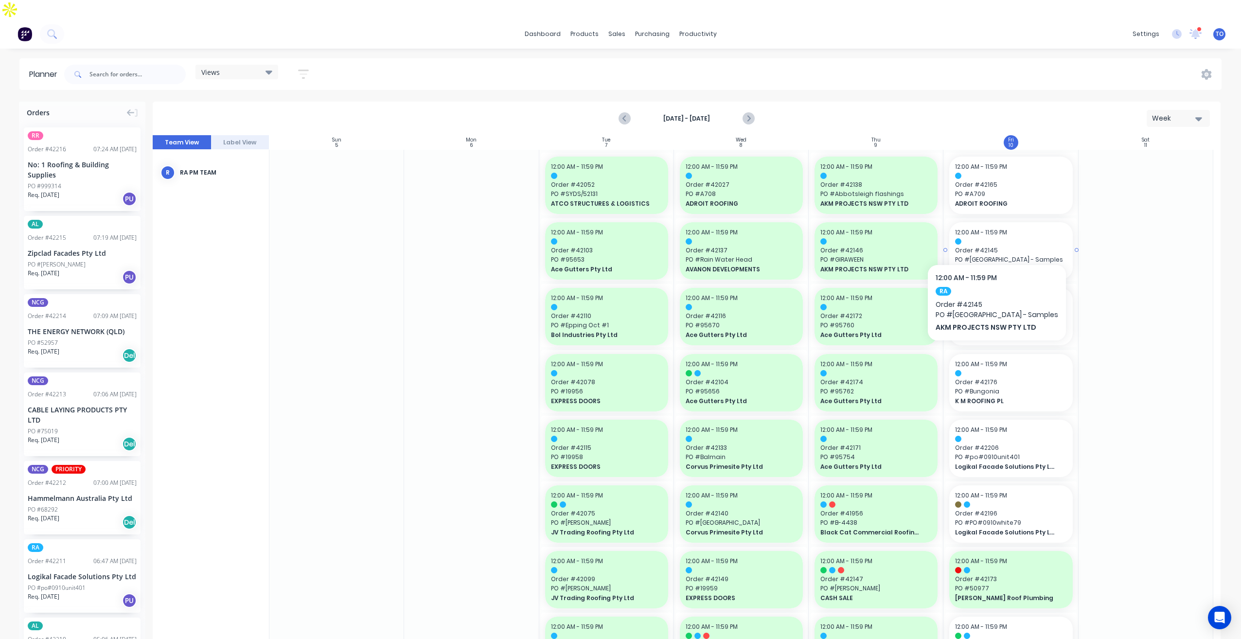
click at [1017, 255] on span "PO # [GEOGRAPHIC_DATA] - Samples" at bounding box center [1010, 259] width 111 height 9
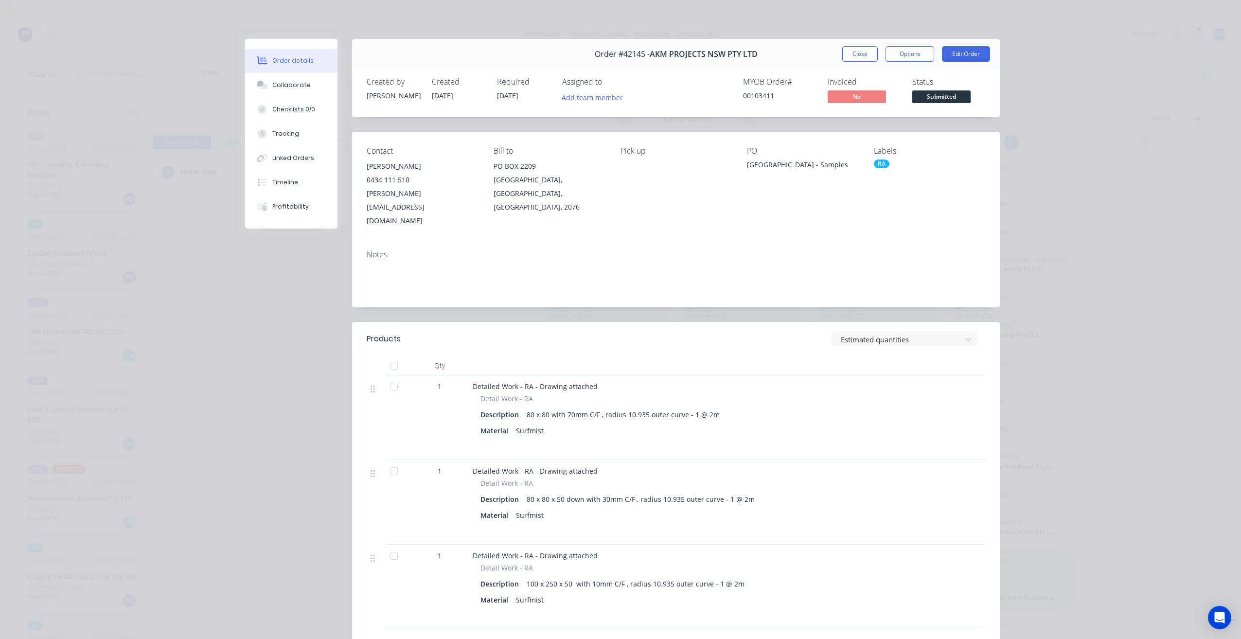
click at [856, 52] on button "Close" at bounding box center [860, 54] width 36 height 16
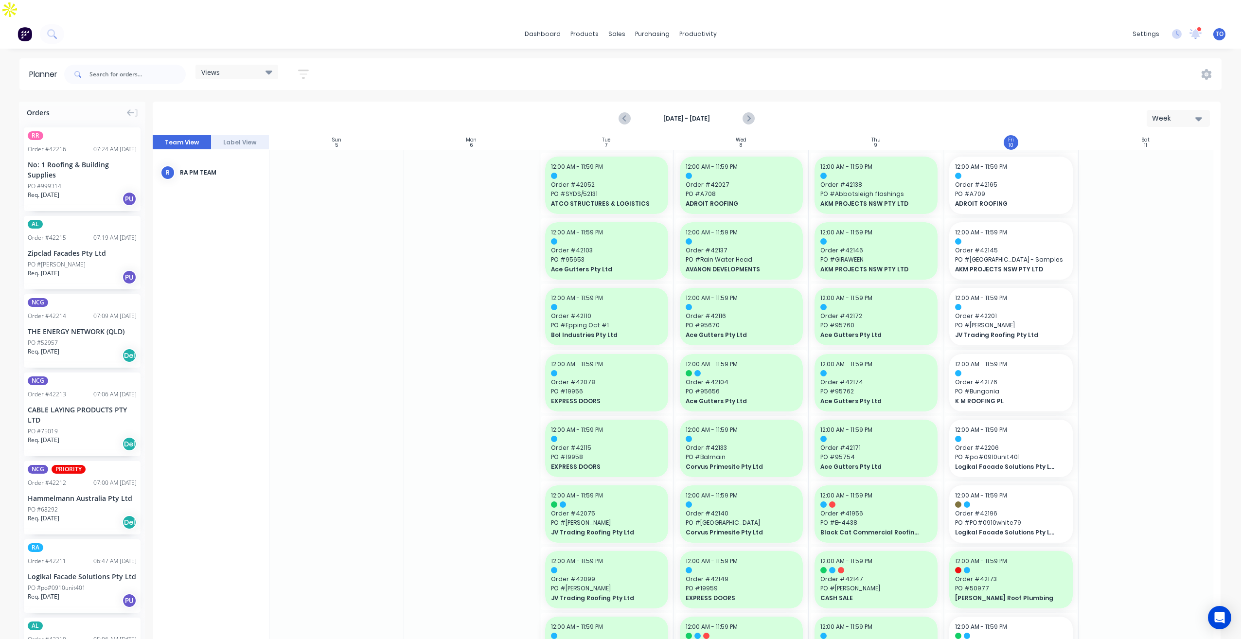
click at [59, 191] on span "Req. [DATE]" at bounding box center [44, 195] width 32 height 9
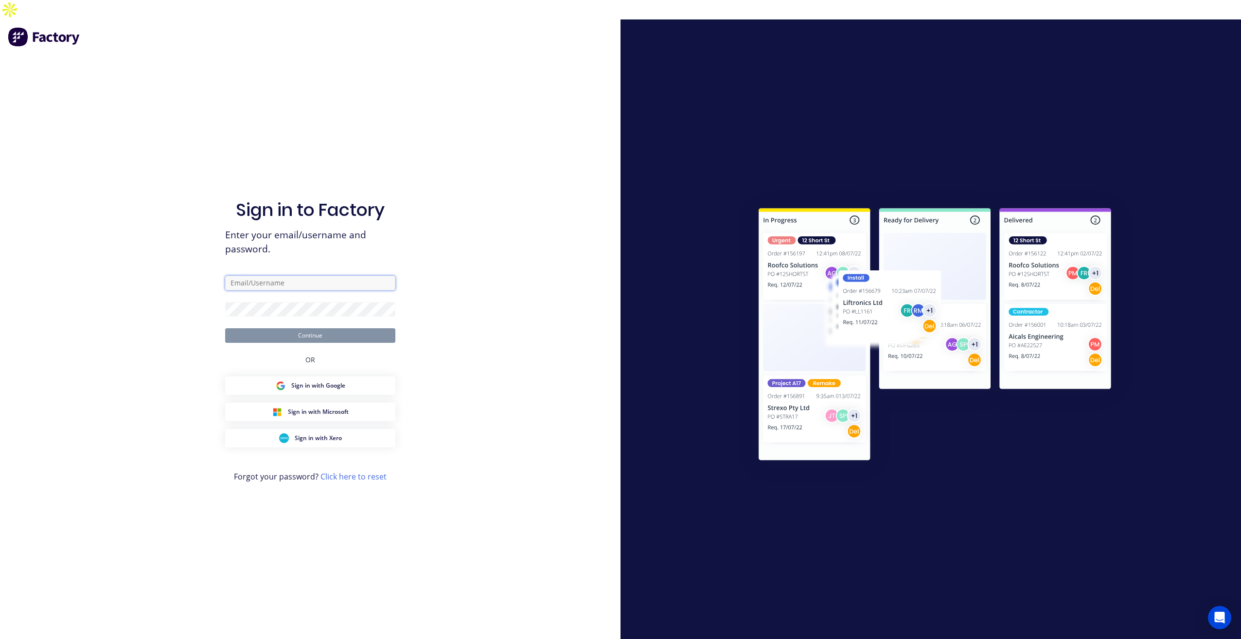
type input "[PERSON_NAME][EMAIL_ADDRESS][DOMAIN_NAME]"
click at [360, 328] on button "Continue" at bounding box center [310, 335] width 170 height 15
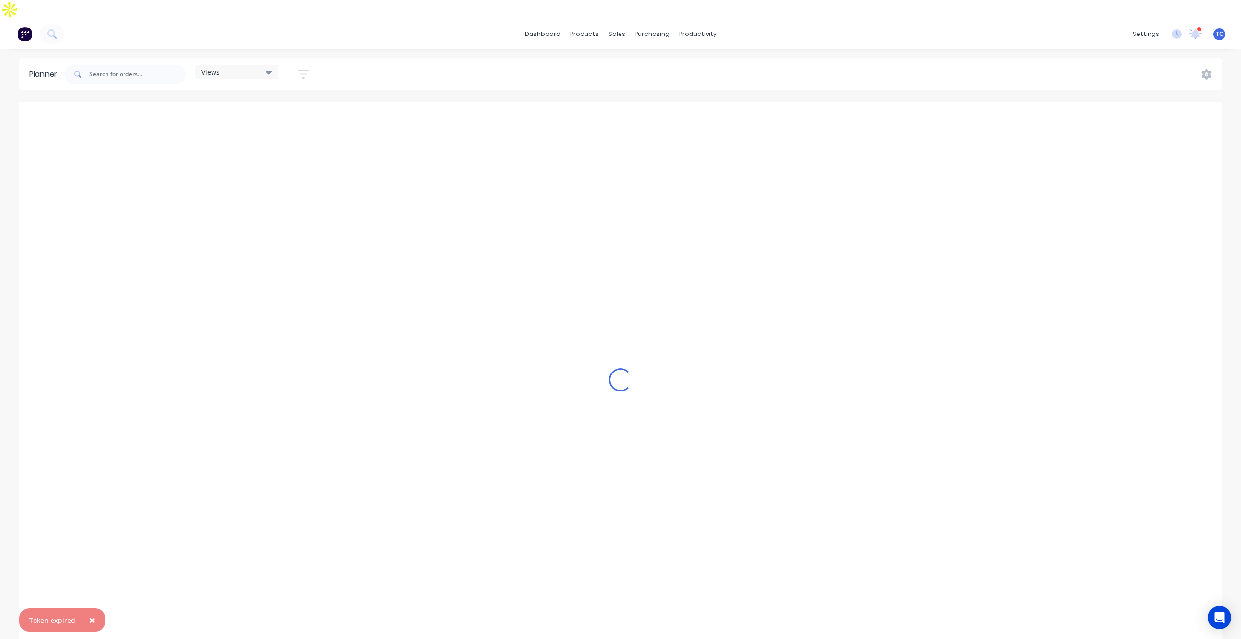
scroll to position [0, 1090]
